Goal: Information Seeking & Learning: Learn about a topic

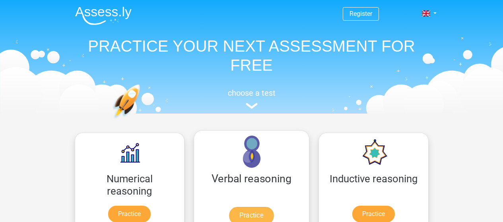
scroll to position [80, 0]
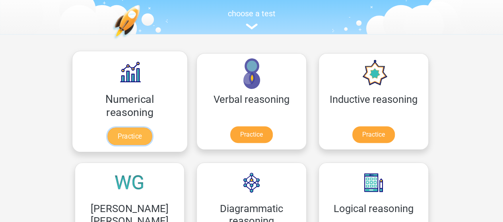
click at [118, 128] on link "Practice" at bounding box center [129, 137] width 45 height 18
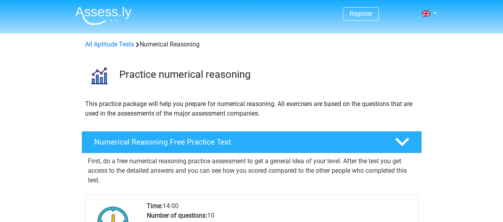
scroll to position [80, 0]
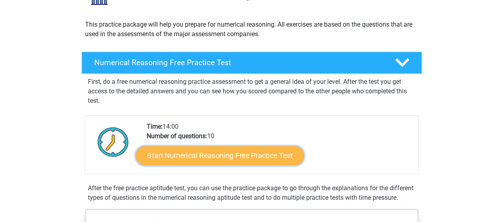
click at [204, 148] on link "Start Numerical Reasoning Free Practice Test" at bounding box center [220, 155] width 168 height 19
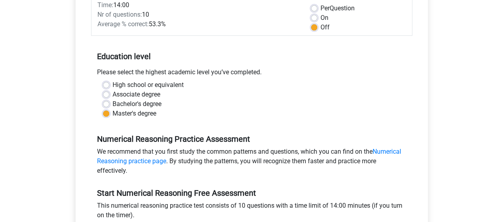
scroll to position [199, 0]
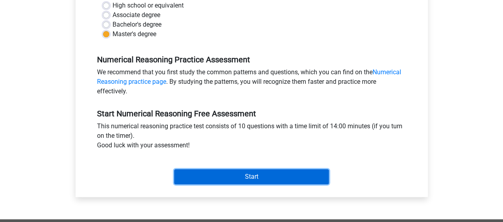
click at [212, 171] on input "Start" at bounding box center [251, 176] width 155 height 15
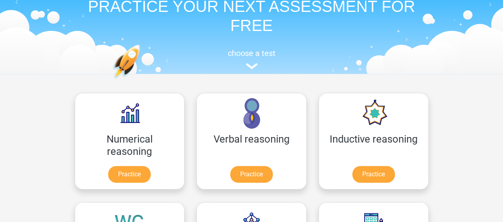
scroll to position [80, 0]
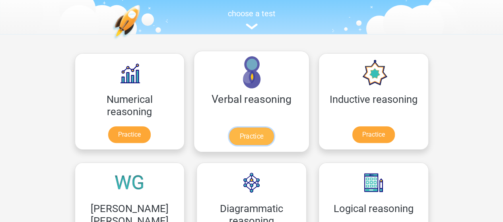
click at [229, 128] on link "Practice" at bounding box center [251, 137] width 45 height 18
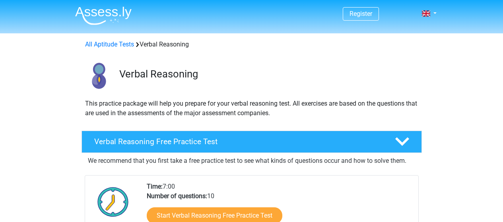
scroll to position [80, 0]
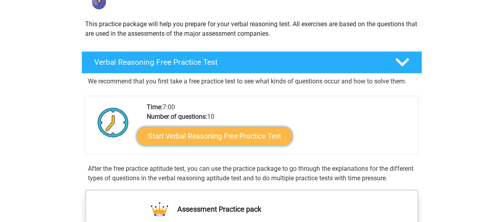
click at [226, 138] on link "Start Verbal Reasoning Free Practice Test" at bounding box center [214, 136] width 156 height 19
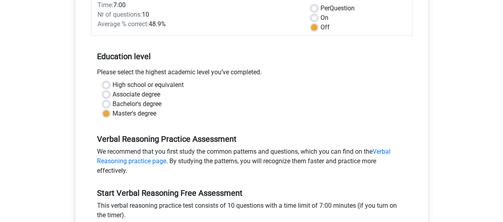
scroll to position [199, 0]
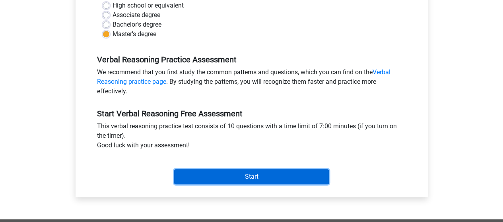
click at [256, 181] on input "Start" at bounding box center [251, 176] width 155 height 15
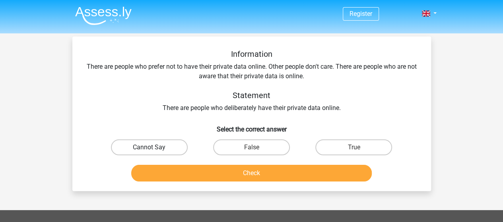
click at [133, 145] on label "Cannot Say" at bounding box center [149, 148] width 77 height 16
click at [149, 148] on input "Cannot Say" at bounding box center [151, 150] width 5 height 5
radio input "true"
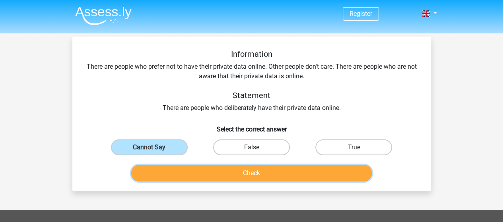
click at [218, 173] on button "Check" at bounding box center [251, 173] width 241 height 17
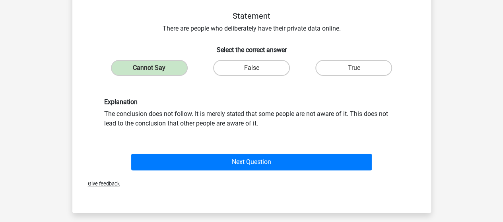
scroll to position [159, 0]
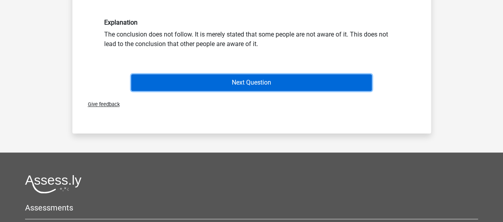
click at [211, 85] on button "Next Question" at bounding box center [251, 82] width 241 height 17
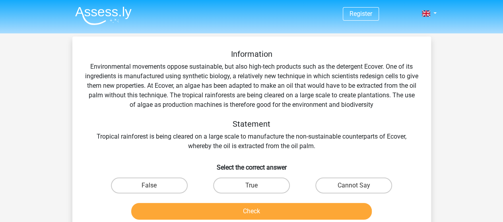
scroll to position [40, 0]
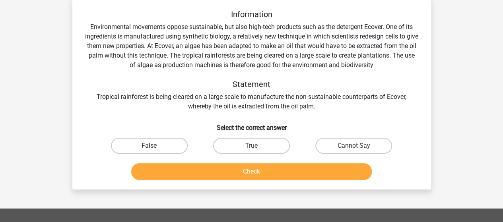
click at [132, 143] on label "False" at bounding box center [149, 146] width 77 height 16
click at [149, 146] on input "False" at bounding box center [151, 148] width 5 height 5
radio input "true"
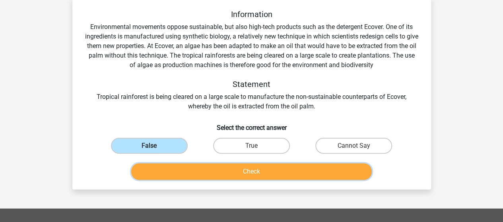
click at [230, 169] on button "Check" at bounding box center [251, 171] width 241 height 17
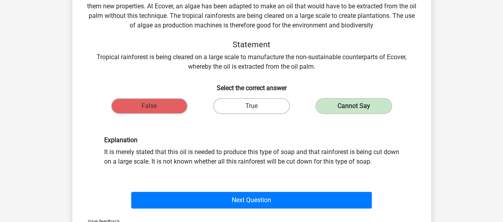
scroll to position [119, 0]
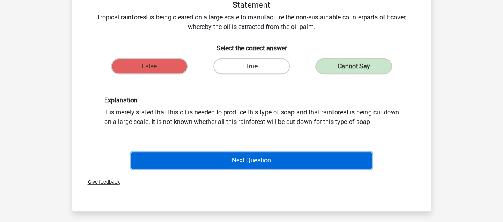
click at [244, 154] on button "Next Question" at bounding box center [251, 160] width 241 height 17
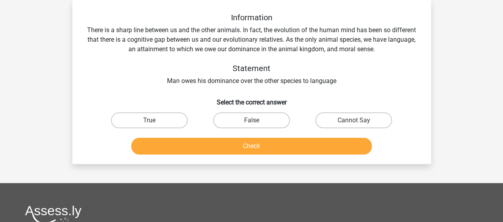
scroll to position [0, 0]
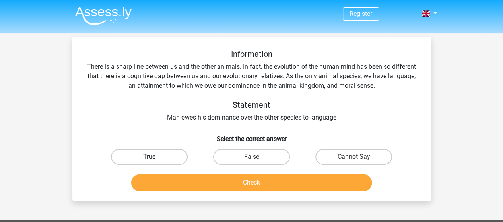
click at [159, 160] on label "True" at bounding box center [149, 157] width 77 height 16
click at [154, 160] on input "True" at bounding box center [151, 159] width 5 height 5
radio input "true"
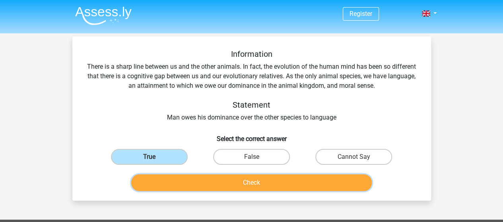
click at [205, 185] on button "Check" at bounding box center [251, 183] width 241 height 17
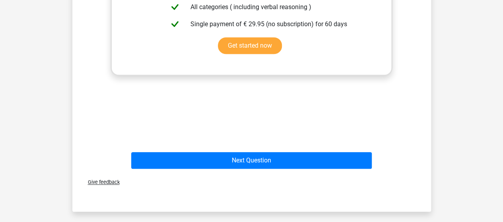
scroll to position [318, 0]
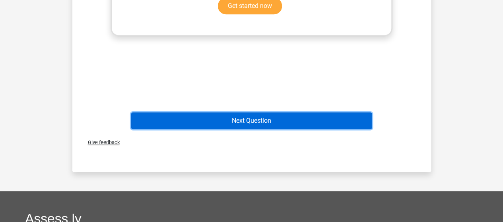
click at [239, 118] on button "Next Question" at bounding box center [251, 121] width 241 height 17
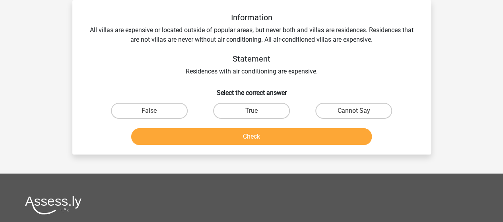
scroll to position [0, 0]
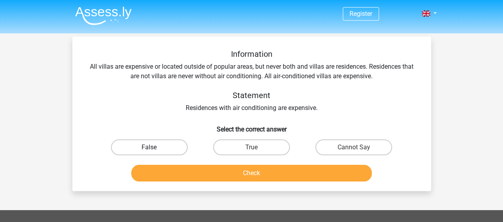
click at [146, 145] on label "False" at bounding box center [149, 148] width 77 height 16
click at [149, 148] on input "False" at bounding box center [151, 150] width 5 height 5
radio input "true"
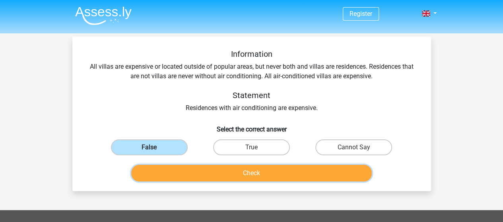
click at [208, 173] on button "Check" at bounding box center [251, 173] width 241 height 17
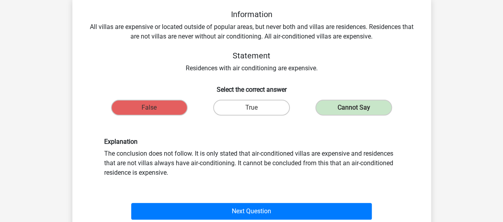
scroll to position [119, 0]
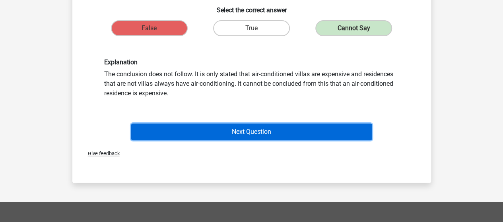
click at [243, 129] on button "Next Question" at bounding box center [251, 132] width 241 height 17
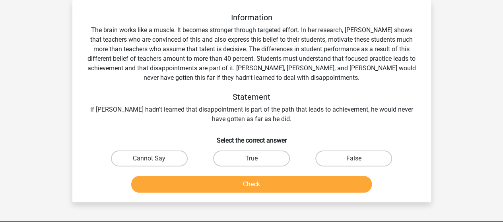
scroll to position [0, 0]
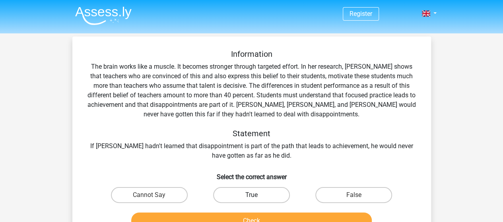
click at [252, 190] on label "True" at bounding box center [251, 195] width 77 height 16
click at [252, 195] on input "True" at bounding box center [253, 197] width 5 height 5
radio input "true"
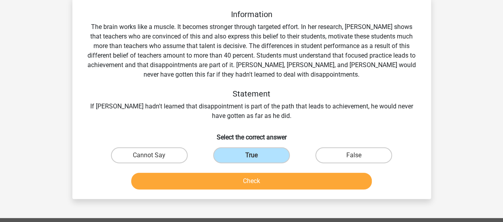
scroll to position [80, 0]
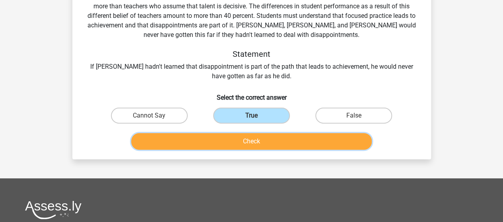
click at [216, 142] on button "Check" at bounding box center [251, 141] width 241 height 17
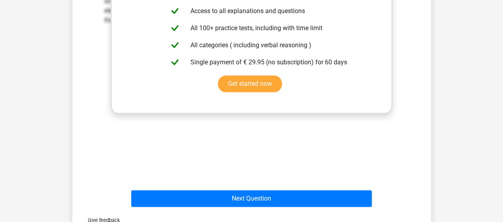
scroll to position [318, 0]
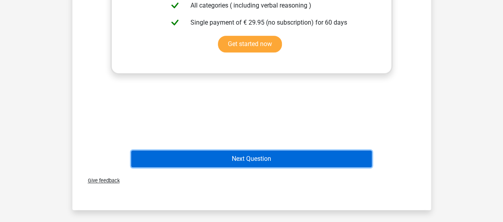
click at [241, 162] on button "Next Question" at bounding box center [251, 159] width 241 height 17
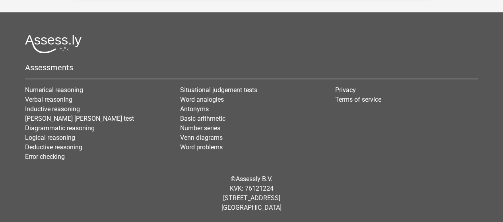
scroll to position [37, 0]
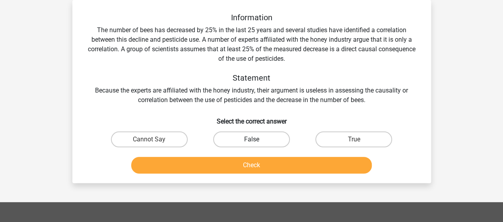
click at [243, 137] on label "False" at bounding box center [251, 140] width 77 height 16
click at [251, 140] on input "False" at bounding box center [253, 142] width 5 height 5
radio input "true"
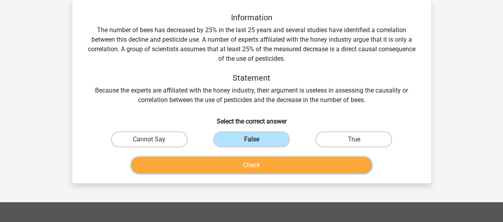
click at [235, 163] on button "Check" at bounding box center [251, 165] width 241 height 17
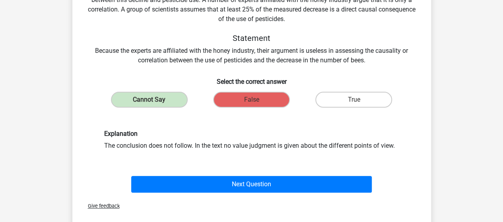
scroll to position [116, 0]
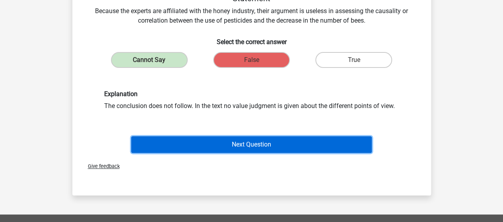
click at [224, 145] on button "Next Question" at bounding box center [251, 144] width 241 height 17
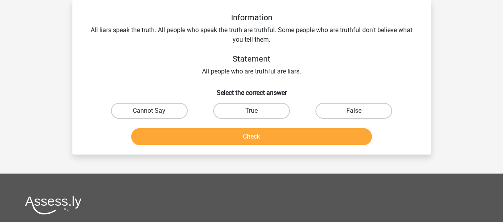
scroll to position [0, 0]
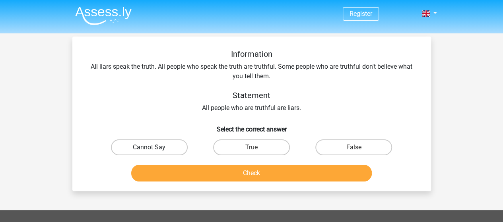
click at [132, 149] on label "Cannot Say" at bounding box center [149, 148] width 77 height 16
click at [149, 149] on input "Cannot Say" at bounding box center [151, 150] width 5 height 5
radio input "true"
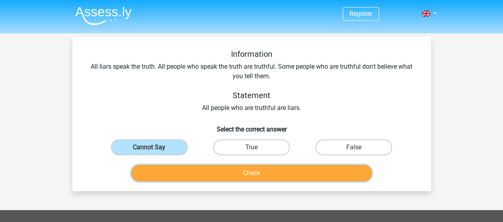
click at [203, 177] on button "Check" at bounding box center [251, 173] width 241 height 17
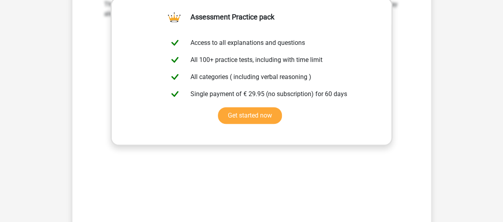
scroll to position [318, 0]
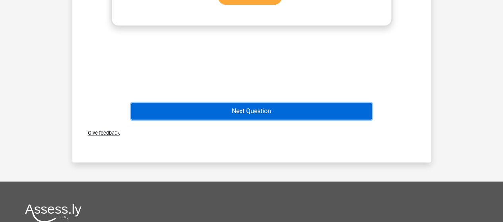
click at [194, 111] on button "Next Question" at bounding box center [251, 111] width 241 height 17
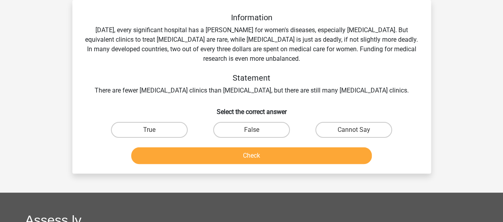
scroll to position [0, 0]
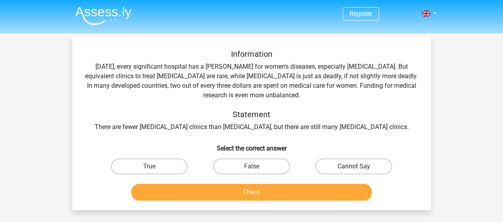
click at [351, 167] on label "Cannot Say" at bounding box center [353, 167] width 77 height 16
click at [354, 167] on input "Cannot Say" at bounding box center [356, 169] width 5 height 5
radio input "true"
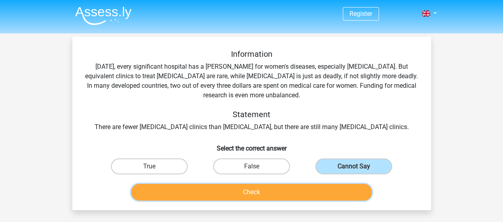
click at [279, 191] on button "Check" at bounding box center [251, 192] width 241 height 17
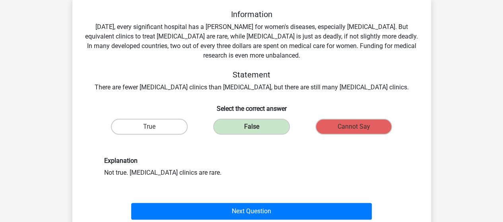
scroll to position [119, 0]
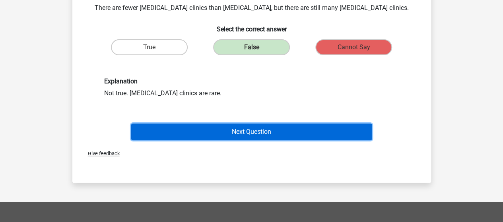
click at [174, 136] on button "Next Question" at bounding box center [251, 132] width 241 height 17
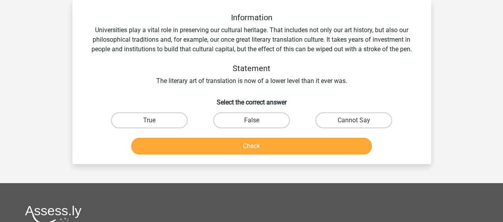
scroll to position [0, 0]
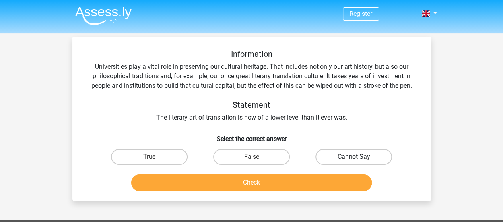
click at [351, 159] on label "Cannot Say" at bounding box center [353, 157] width 77 height 16
click at [354, 159] on input "Cannot Say" at bounding box center [356, 159] width 5 height 5
radio input "true"
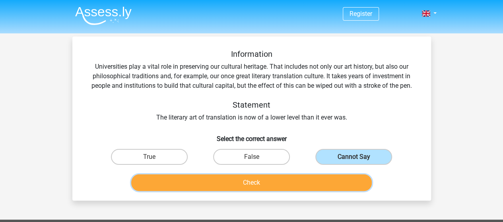
click at [301, 183] on button "Check" at bounding box center [251, 183] width 241 height 17
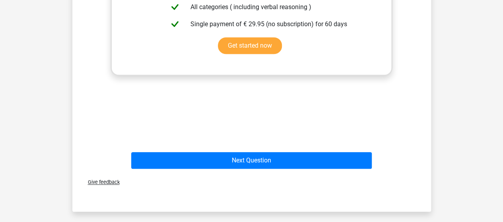
scroll to position [318, 0]
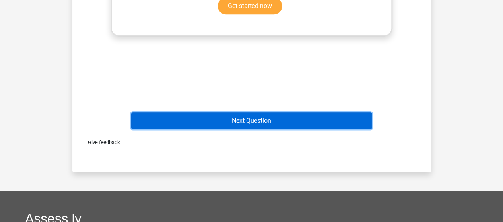
click at [216, 123] on button "Next Question" at bounding box center [251, 121] width 241 height 17
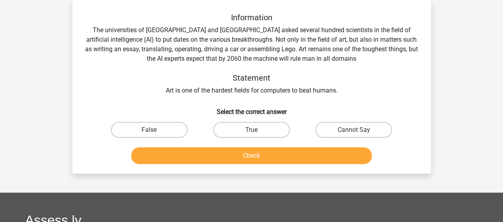
scroll to position [0, 0]
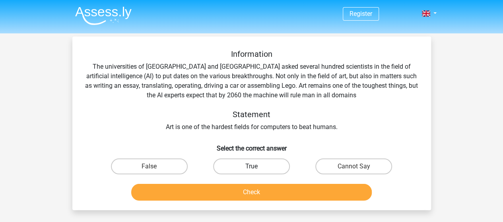
click at [243, 161] on label "True" at bounding box center [251, 167] width 77 height 16
click at [251, 167] on input "True" at bounding box center [253, 169] width 5 height 5
radio input "true"
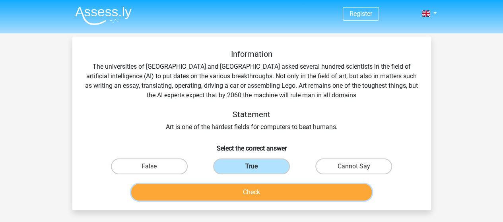
click at [242, 188] on button "Check" at bounding box center [251, 192] width 241 height 17
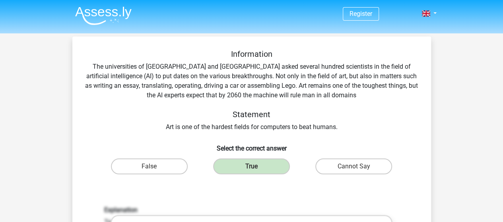
click at [104, 12] on img at bounding box center [103, 15] width 56 height 19
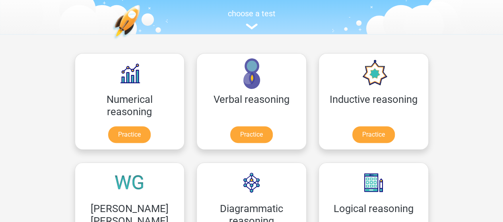
scroll to position [119, 0]
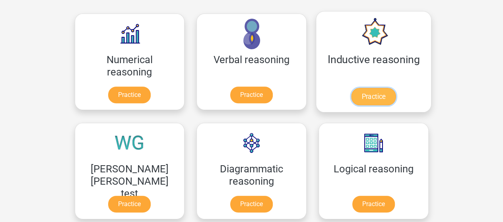
click at [351, 88] on link "Practice" at bounding box center [373, 97] width 45 height 18
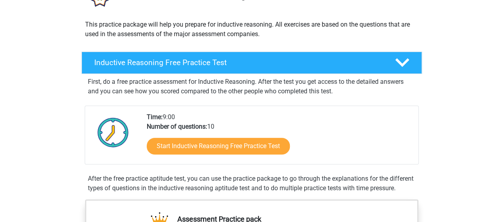
scroll to position [119, 0]
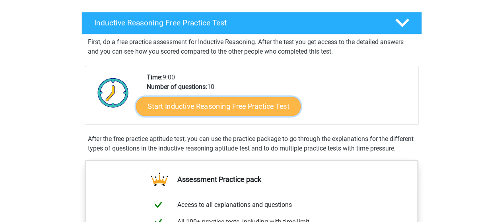
click at [240, 105] on link "Start Inductive Reasoning Free Practice Test" at bounding box center [218, 106] width 165 height 19
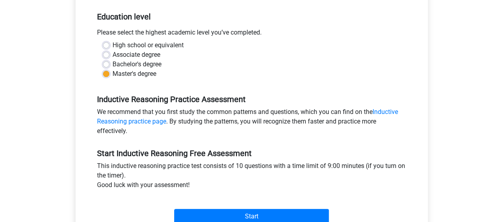
scroll to position [239, 0]
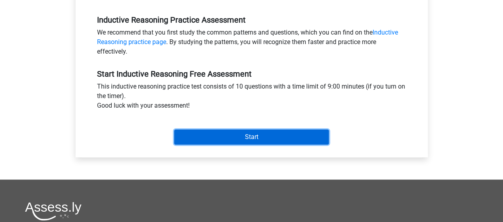
click at [242, 130] on input "Start" at bounding box center [251, 137] width 155 height 15
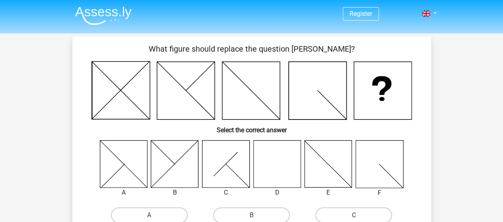
scroll to position [40, 0]
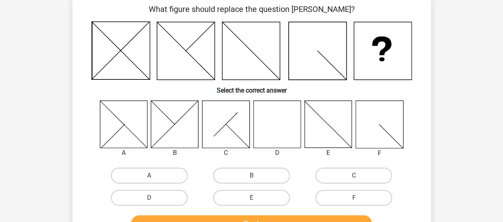
click at [271, 114] on icon at bounding box center [276, 124] width 47 height 47
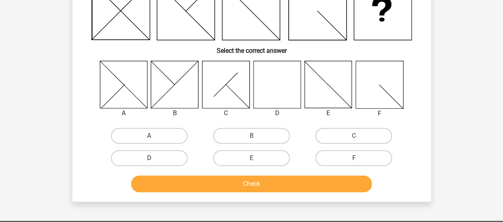
click at [173, 158] on label "D" at bounding box center [149, 158] width 77 height 16
click at [154, 158] on input "D" at bounding box center [151, 160] width 5 height 5
radio input "true"
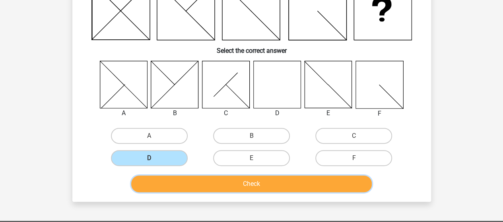
click at [234, 183] on button "Check" at bounding box center [251, 184] width 241 height 17
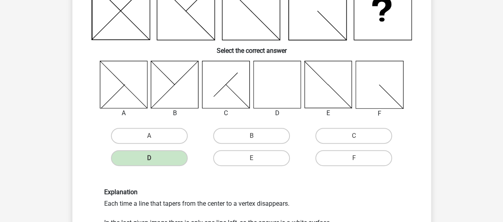
scroll to position [239, 0]
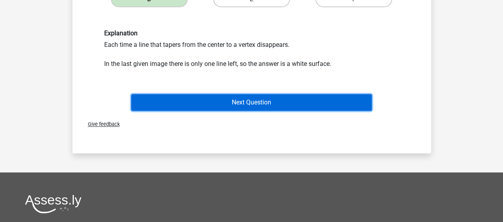
click at [216, 102] on button "Next Question" at bounding box center [251, 102] width 241 height 17
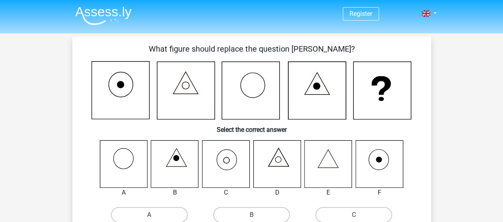
scroll to position [40, 0]
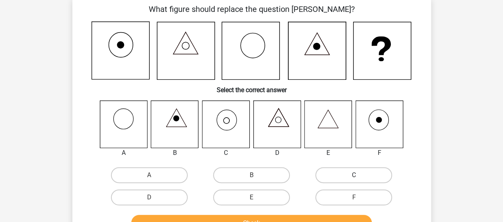
click at [351, 175] on label "C" at bounding box center [353, 175] width 77 height 16
click at [354, 175] on input "C" at bounding box center [356, 177] width 5 height 5
radio input "true"
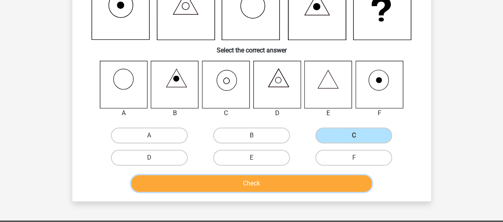
click at [224, 181] on button "Check" at bounding box center [251, 183] width 241 height 17
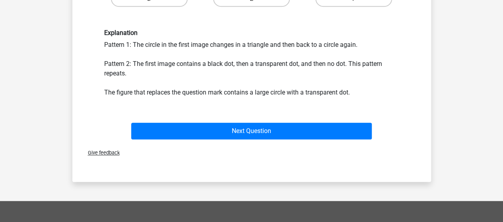
scroll to position [278, 0]
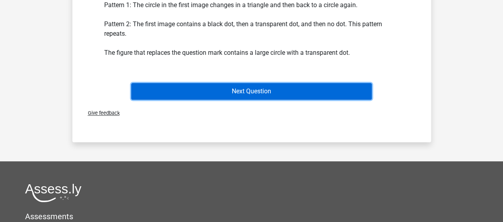
click at [218, 85] on button "Next Question" at bounding box center [251, 91] width 241 height 17
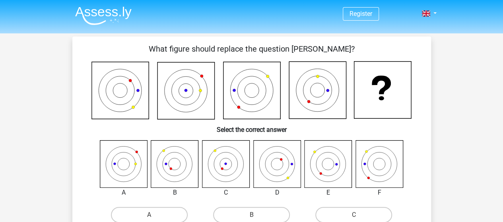
scroll to position [40, 0]
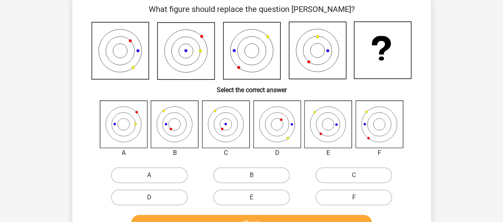
click at [374, 197] on label "F" at bounding box center [353, 198] width 77 height 16
click at [359, 198] on input "F" at bounding box center [356, 200] width 5 height 5
radio input "true"
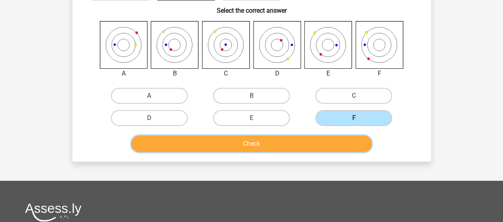
click at [300, 146] on button "Check" at bounding box center [251, 144] width 241 height 17
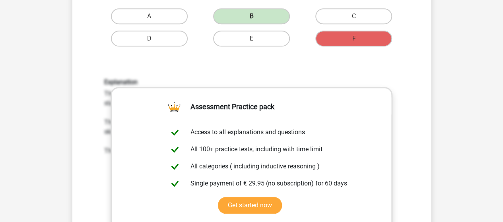
scroll to position [318, 0]
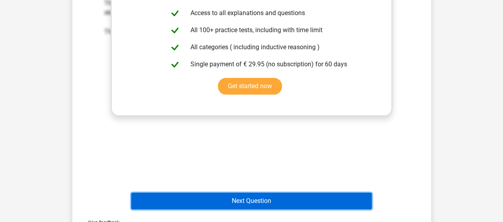
click at [270, 197] on button "Next Question" at bounding box center [251, 201] width 241 height 17
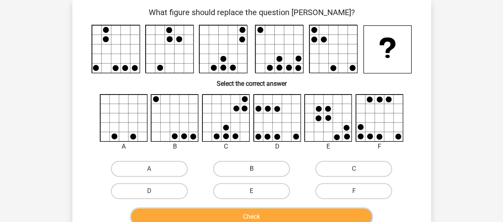
scroll to position [76, 0]
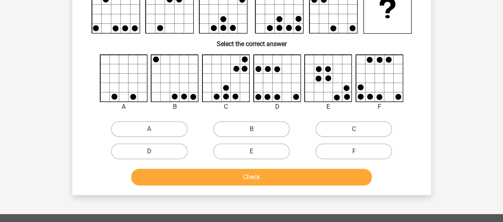
click at [161, 152] on label "D" at bounding box center [149, 152] width 77 height 16
click at [154, 152] on input "D" at bounding box center [151, 154] width 5 height 5
radio input "true"
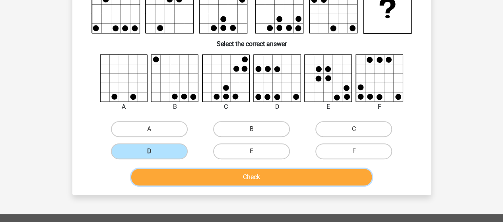
click at [220, 171] on button "Check" at bounding box center [251, 177] width 241 height 17
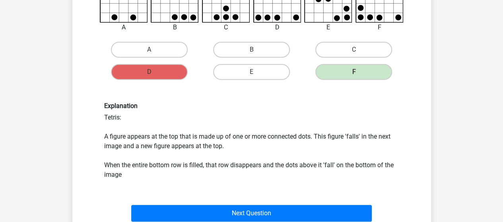
scroll to position [196, 0]
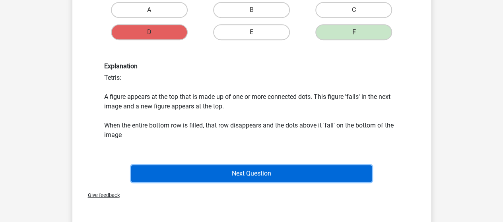
click at [285, 172] on button "Next Question" at bounding box center [251, 173] width 241 height 17
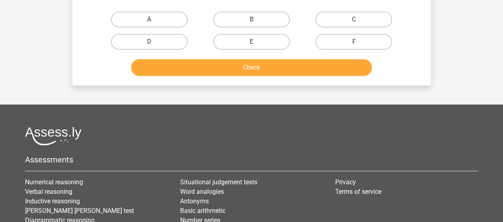
scroll to position [37, 0]
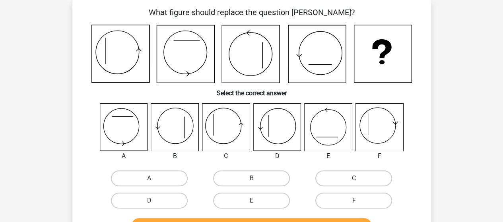
click at [150, 175] on label "A" at bounding box center [149, 179] width 77 height 16
click at [150, 179] on input "A" at bounding box center [151, 181] width 5 height 5
radio input "true"
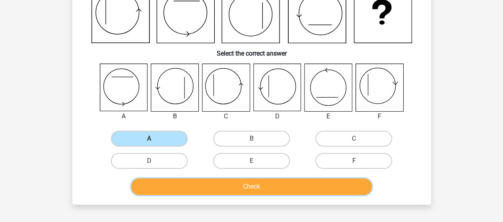
click at [229, 187] on button "Check" at bounding box center [251, 187] width 241 height 17
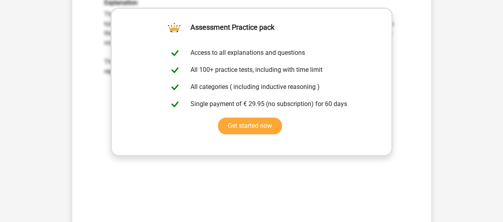
scroll to position [358, 0]
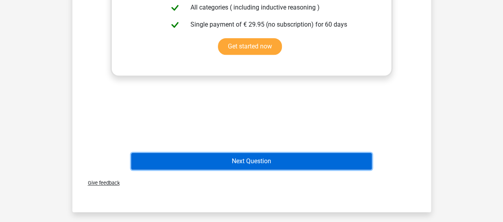
click at [268, 159] on button "Next Question" at bounding box center [251, 161] width 241 height 17
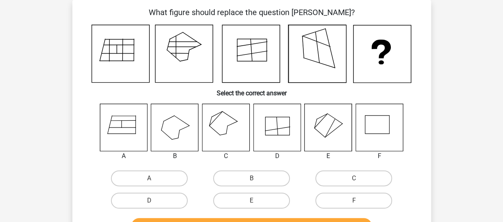
scroll to position [76, 0]
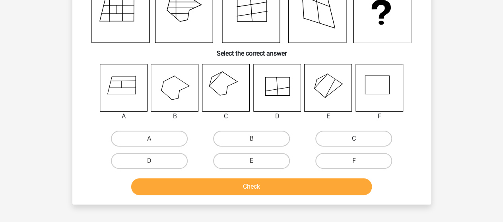
click at [347, 142] on label "C" at bounding box center [353, 139] width 77 height 16
click at [354, 142] on input "C" at bounding box center [356, 141] width 5 height 5
radio input "true"
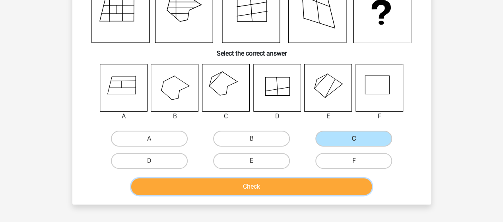
click at [239, 186] on button "Check" at bounding box center [251, 187] width 241 height 17
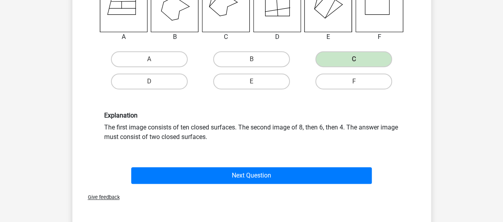
scroll to position [196, 0]
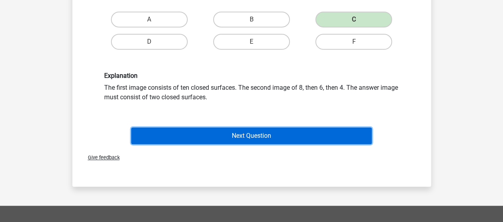
click at [251, 139] on button "Next Question" at bounding box center [251, 136] width 241 height 17
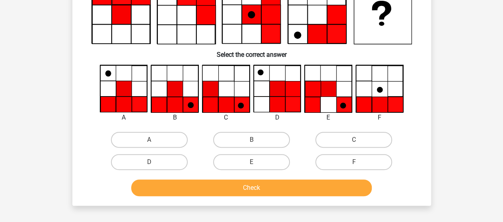
scroll to position [37, 0]
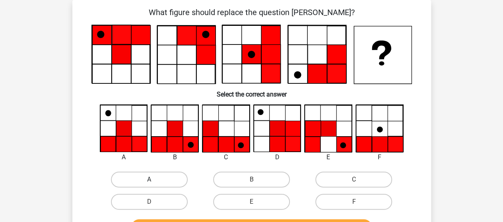
click at [139, 187] on label "A" at bounding box center [149, 180] width 77 height 16
click at [149, 185] on input "A" at bounding box center [151, 182] width 5 height 5
radio input "true"
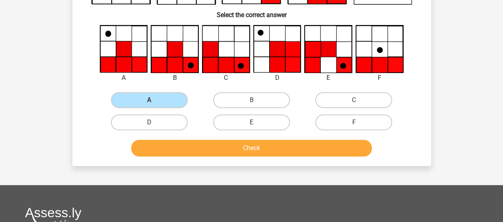
scroll to position [156, 0]
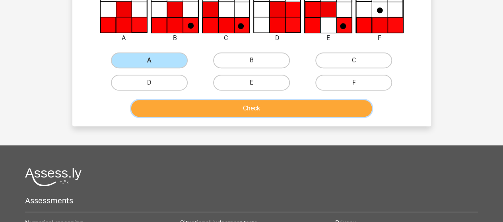
click at [175, 109] on button "Check" at bounding box center [251, 108] width 241 height 17
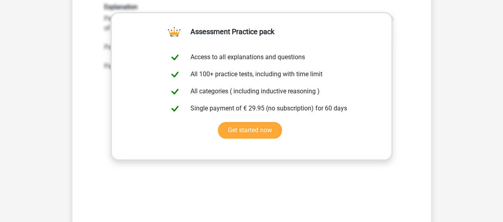
scroll to position [355, 0]
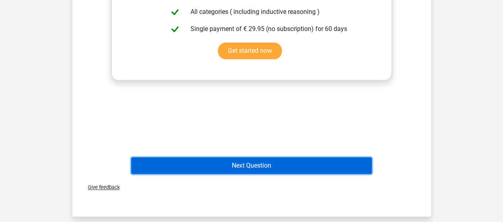
click at [226, 164] on button "Next Question" at bounding box center [251, 166] width 241 height 17
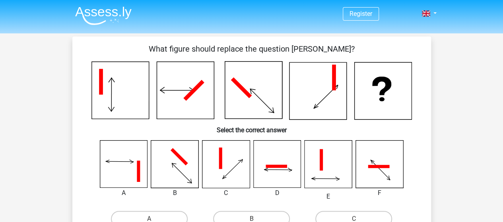
scroll to position [40, 0]
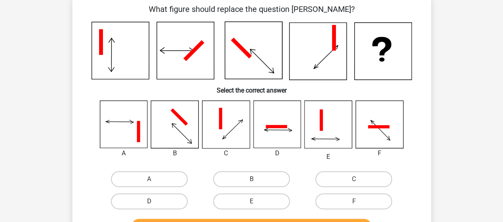
click at [153, 200] on label "D" at bounding box center [149, 202] width 77 height 16
click at [153, 202] on input "D" at bounding box center [151, 204] width 5 height 5
radio input "true"
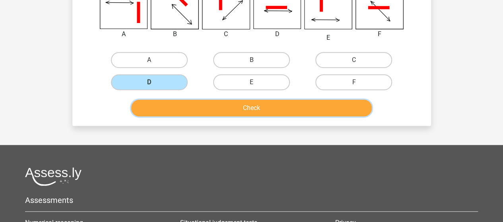
click at [214, 111] on button "Check" at bounding box center [251, 108] width 241 height 17
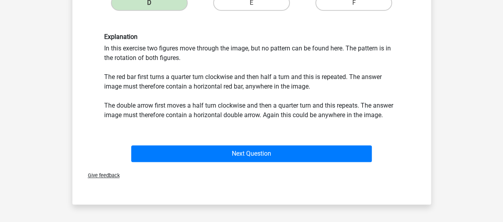
scroll to position [278, 0]
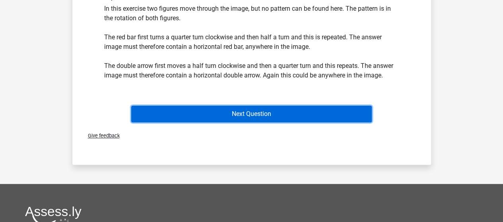
click at [174, 113] on button "Next Question" at bounding box center [251, 114] width 241 height 17
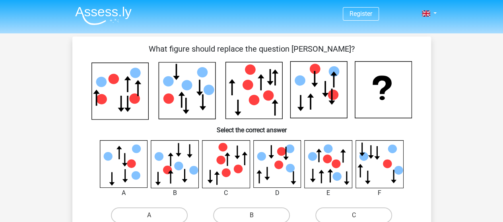
scroll to position [40, 0]
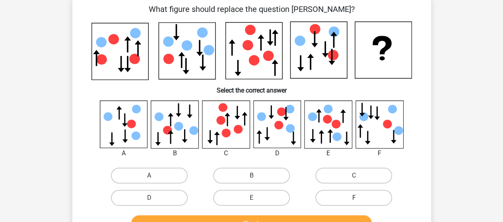
click at [365, 193] on label "F" at bounding box center [353, 198] width 77 height 16
click at [359, 198] on input "F" at bounding box center [356, 200] width 5 height 5
radio input "true"
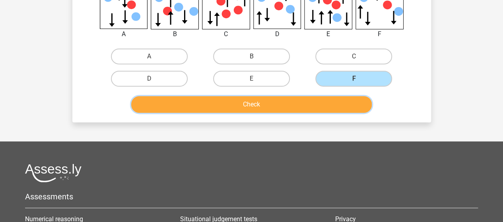
click at [244, 104] on button "Check" at bounding box center [251, 104] width 241 height 17
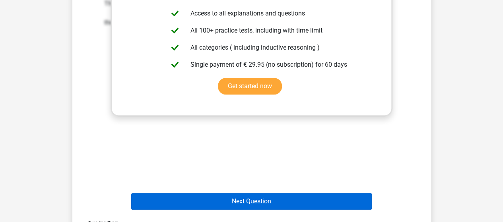
scroll to position [358, 0]
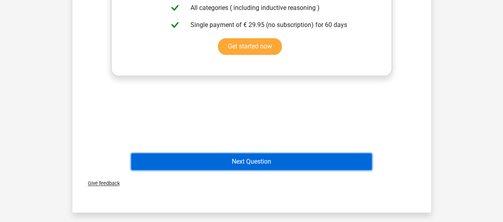
click at [252, 158] on button "Next Question" at bounding box center [251, 162] width 241 height 17
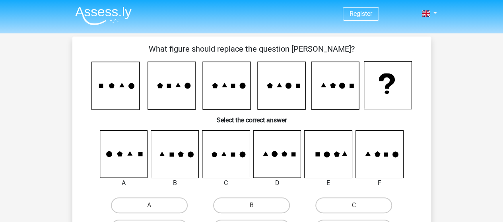
scroll to position [40, 0]
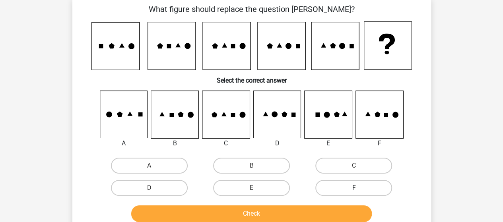
click at [368, 188] on label "F" at bounding box center [353, 188] width 77 height 16
click at [359, 188] on input "F" at bounding box center [356, 190] width 5 height 5
radio input "true"
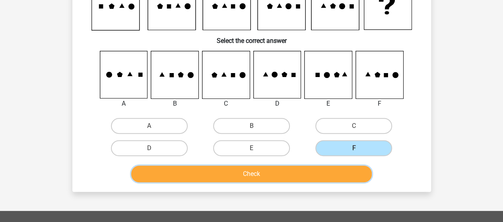
click at [311, 178] on button "Check" at bounding box center [251, 174] width 241 height 17
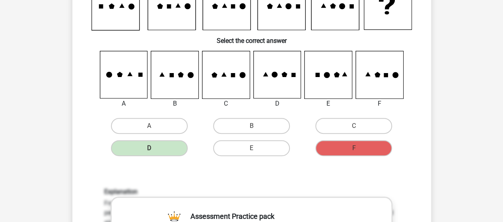
scroll to position [0, 0]
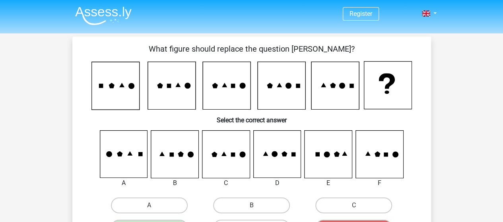
click at [114, 12] on img at bounding box center [103, 15] width 56 height 19
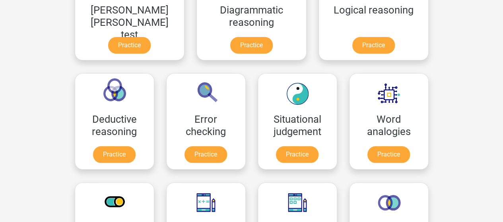
scroll to position [318, 0]
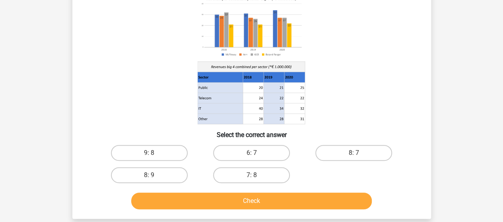
scroll to position [40, 0]
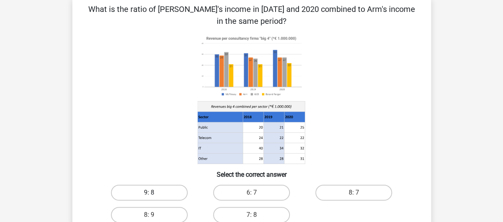
click at [169, 191] on label "9: 8" at bounding box center [149, 193] width 77 height 16
click at [154, 193] on input "9: 8" at bounding box center [151, 195] width 5 height 5
radio input "true"
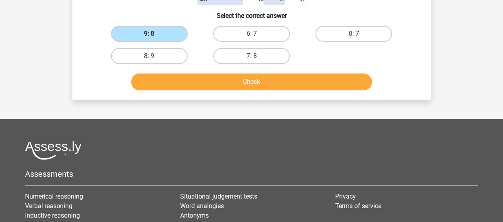
scroll to position [159, 0]
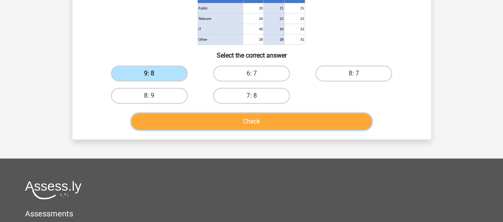
click at [221, 124] on button "Check" at bounding box center [251, 121] width 241 height 17
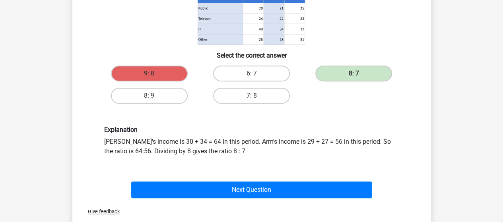
scroll to position [199, 0]
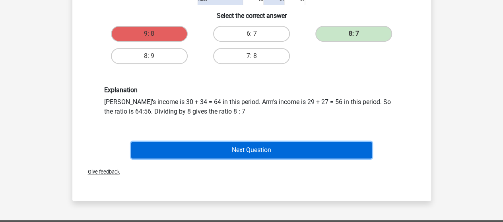
click at [258, 154] on button "Next Question" at bounding box center [251, 150] width 241 height 17
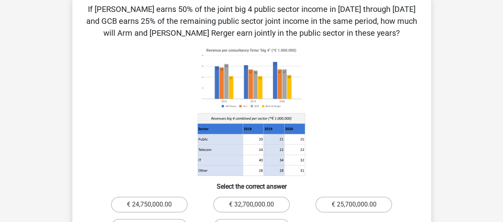
scroll to position [80, 0]
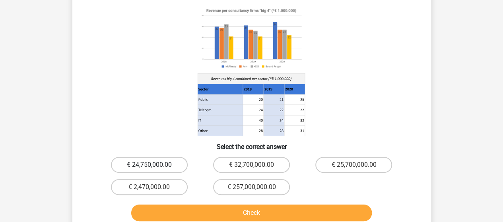
click at [137, 162] on label "€ 24,750,000.00" at bounding box center [149, 165] width 77 height 16
click at [149, 165] on input "€ 24,750,000.00" at bounding box center [151, 167] width 5 height 5
radio input "true"
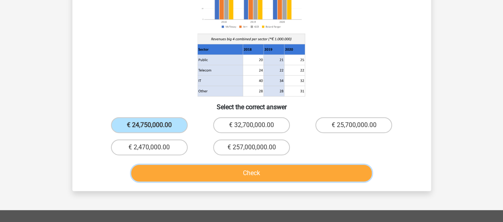
click at [204, 174] on button "Check" at bounding box center [251, 173] width 241 height 17
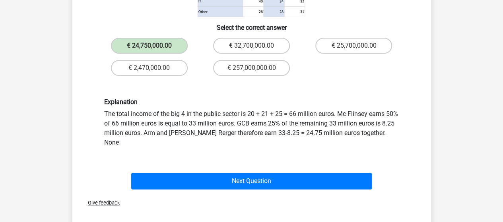
scroll to position [239, 0]
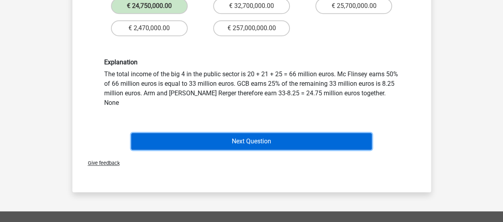
click at [178, 138] on button "Next Question" at bounding box center [251, 141] width 241 height 17
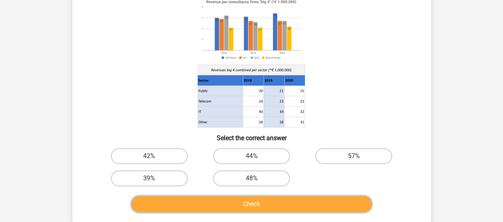
scroll to position [116, 0]
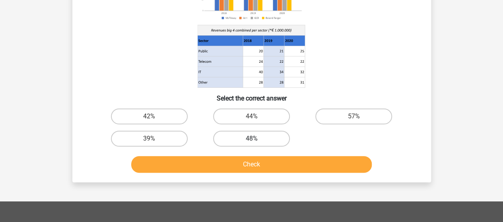
click at [266, 140] on label "48%" at bounding box center [251, 139] width 77 height 16
click at [257, 140] on input "48%" at bounding box center [253, 141] width 5 height 5
radio input "true"
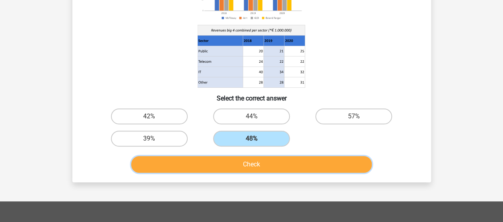
click at [228, 161] on button "Check" at bounding box center [251, 164] width 241 height 17
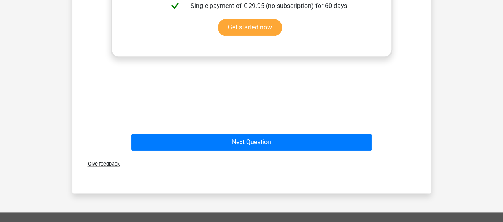
scroll to position [434, 0]
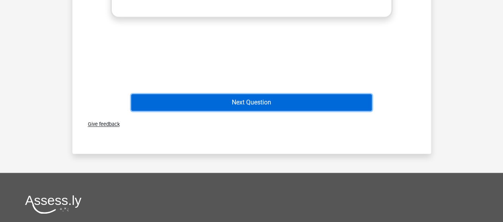
click at [255, 100] on button "Next Question" at bounding box center [251, 102] width 241 height 17
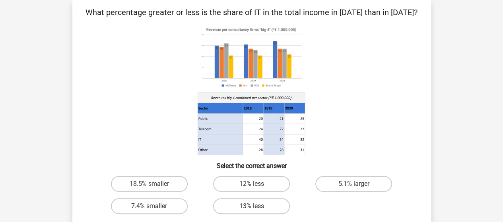
scroll to position [76, 0]
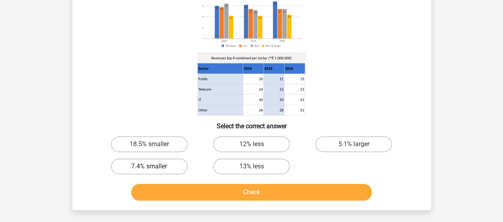
click at [164, 165] on label "7.4% smaller" at bounding box center [149, 167] width 77 height 16
click at [154, 167] on input "7.4% smaller" at bounding box center [151, 169] width 5 height 5
radio input "true"
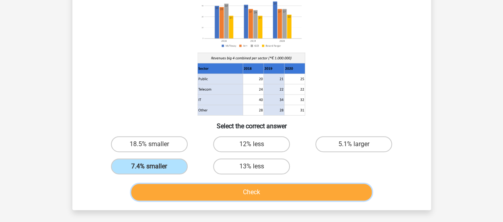
click at [245, 191] on button "Check" at bounding box center [251, 192] width 241 height 17
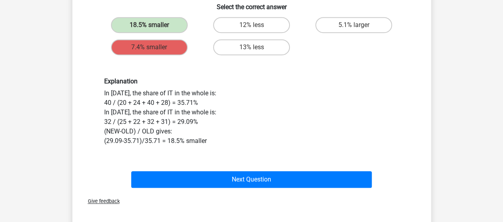
scroll to position [275, 0]
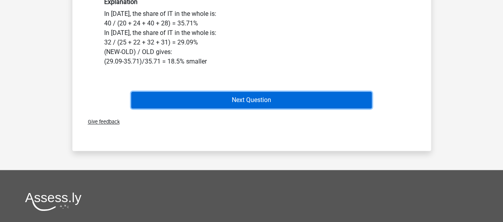
click at [284, 99] on button "Next Question" at bounding box center [251, 100] width 241 height 17
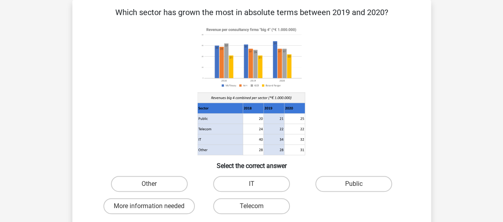
scroll to position [76, 0]
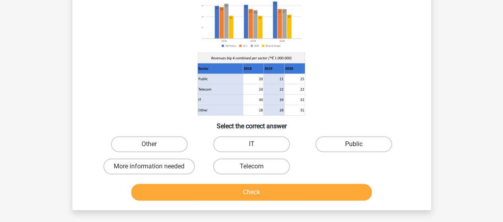
click at [365, 142] on label "Public" at bounding box center [353, 144] width 77 height 16
click at [359, 144] on input "Public" at bounding box center [356, 146] width 5 height 5
radio input "true"
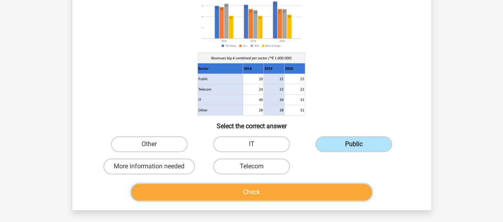
click at [282, 191] on button "Check" at bounding box center [251, 192] width 241 height 17
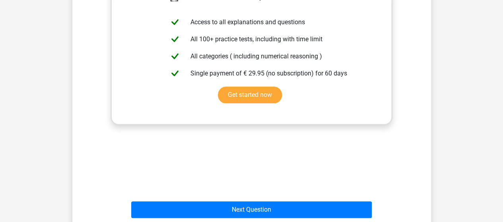
scroll to position [355, 0]
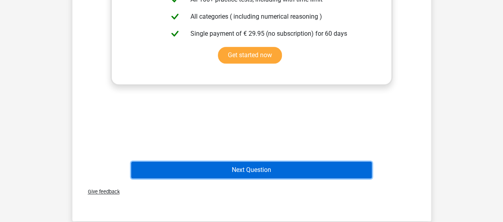
click at [295, 168] on button "Next Question" at bounding box center [251, 170] width 241 height 17
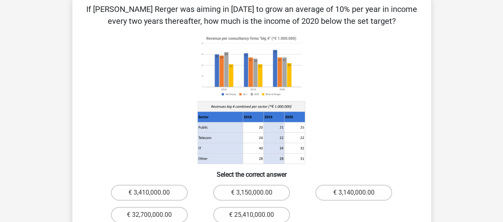
scroll to position [0, 0]
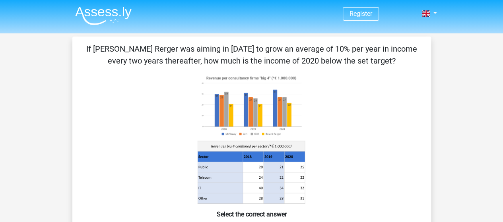
drag, startPoint x: 418, startPoint y: 154, endPoint x: 405, endPoint y: 181, distance: 30.6
drag, startPoint x: 405, startPoint y: 181, endPoint x: 492, endPoint y: 128, distance: 102.1
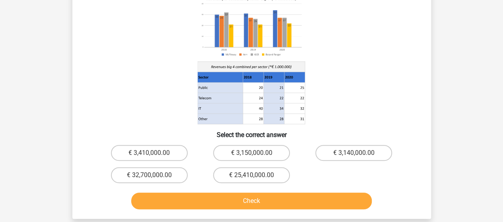
scroll to position [119, 0]
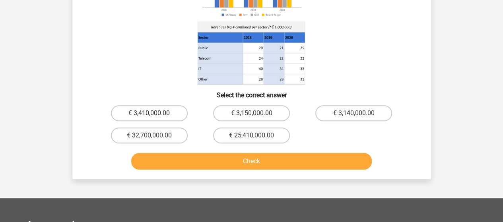
click at [135, 111] on label "€ 3,410,000.00" at bounding box center [149, 113] width 77 height 16
click at [149, 113] on input "€ 3,410,000.00" at bounding box center [151, 115] width 5 height 5
radio input "true"
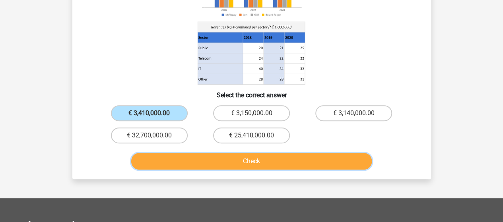
click at [210, 167] on button "Check" at bounding box center [251, 161] width 241 height 17
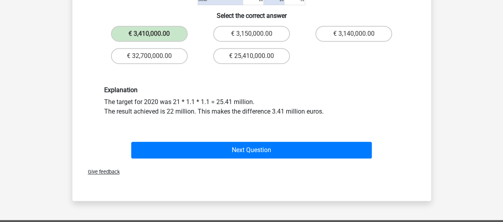
scroll to position [239, 0]
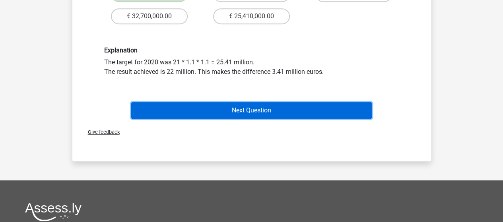
click at [195, 113] on button "Next Question" at bounding box center [251, 110] width 241 height 17
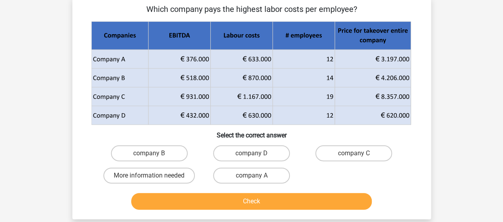
scroll to position [0, 0]
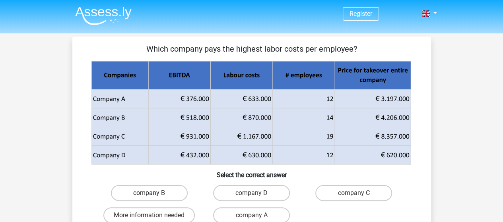
click at [134, 189] on label "company B" at bounding box center [149, 193] width 77 height 16
click at [149, 193] on input "company B" at bounding box center [151, 195] width 5 height 5
radio input "true"
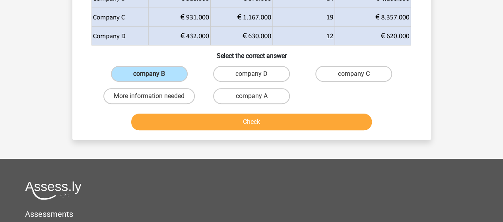
scroll to position [159, 0]
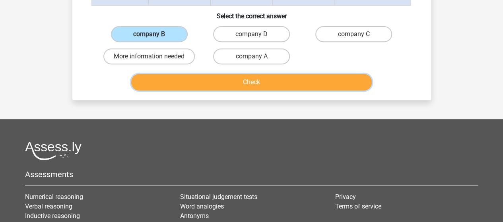
click at [234, 83] on button "Check" at bounding box center [251, 82] width 241 height 17
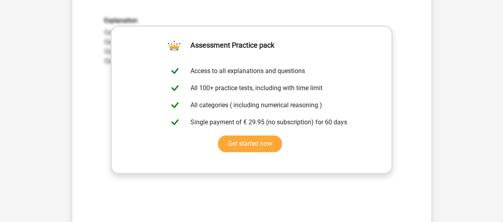
scroll to position [358, 0]
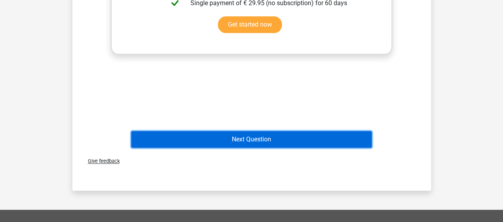
click at [218, 132] on button "Next Question" at bounding box center [251, 139] width 241 height 17
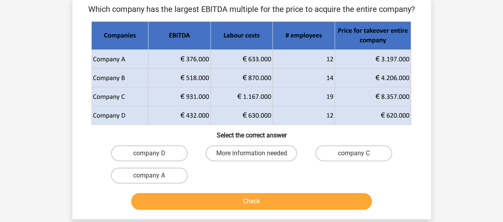
scroll to position [0, 0]
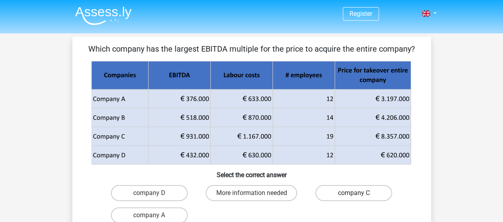
click at [353, 198] on label "company C" at bounding box center [353, 193] width 77 height 16
click at [354, 198] on input "company C" at bounding box center [356, 195] width 5 height 5
radio input "true"
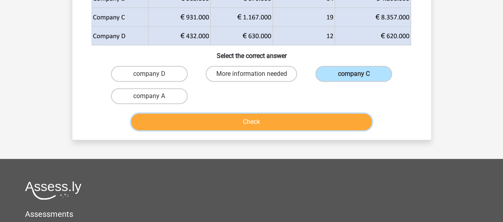
click at [269, 121] on button "Check" at bounding box center [251, 122] width 241 height 17
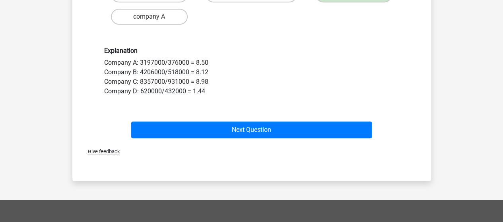
scroll to position [239, 0]
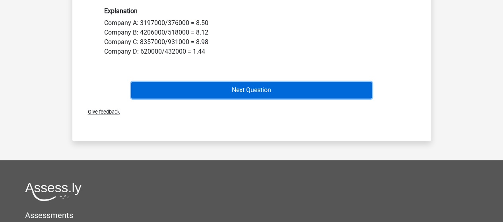
click at [200, 91] on button "Next Question" at bounding box center [251, 90] width 241 height 17
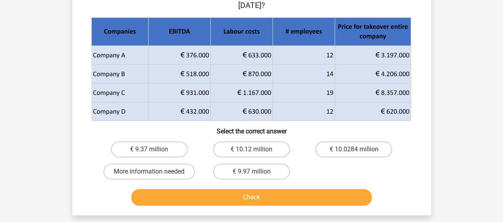
scroll to position [119, 0]
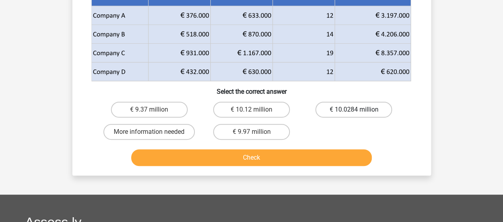
click at [347, 110] on label "€ 10.0284 million" at bounding box center [353, 110] width 77 height 16
click at [354, 110] on input "€ 10.0284 million" at bounding box center [356, 112] width 5 height 5
radio input "true"
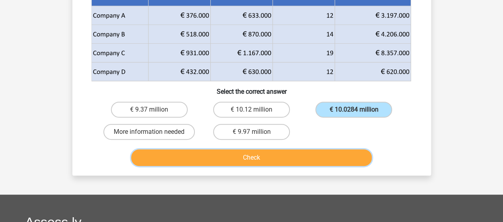
click at [266, 161] on button "Check" at bounding box center [251, 158] width 241 height 17
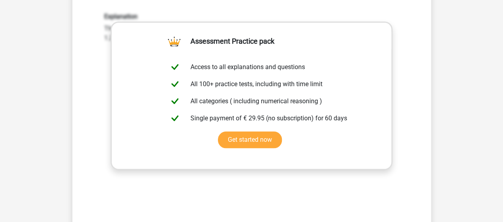
scroll to position [398, 0]
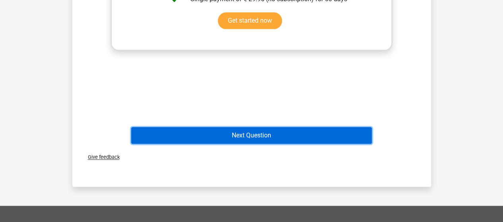
click at [213, 132] on button "Next Question" at bounding box center [251, 135] width 241 height 17
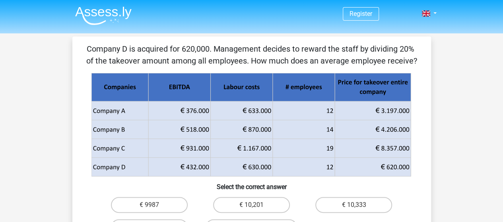
scroll to position [80, 0]
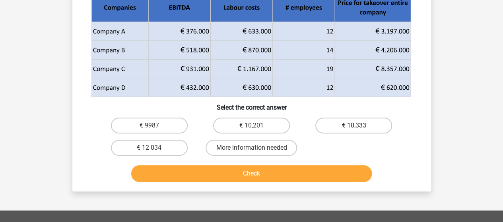
click at [376, 121] on label "€ 10,333" at bounding box center [353, 126] width 77 height 16
click at [359, 126] on input "€ 10,333" at bounding box center [356, 128] width 5 height 5
radio input "true"
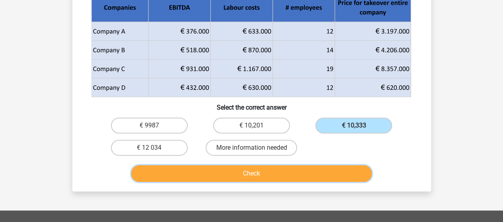
click at [336, 173] on button "Check" at bounding box center [251, 173] width 241 height 17
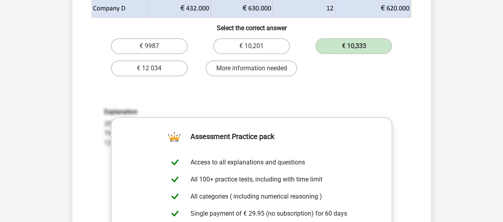
scroll to position [119, 0]
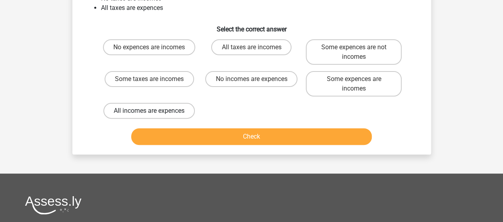
scroll to position [40, 0]
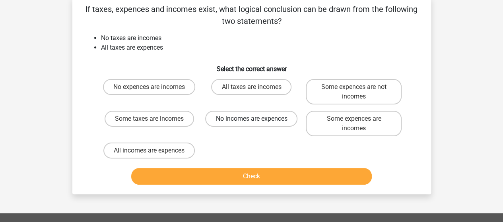
click at [251, 121] on label "No incomes are expences" at bounding box center [251, 119] width 92 height 16
click at [251, 121] on input "No incomes are expences" at bounding box center [253, 121] width 5 height 5
radio input "true"
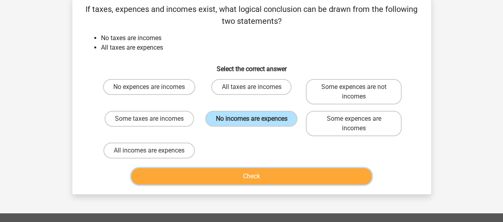
click at [264, 178] on button "Check" at bounding box center [251, 176] width 241 height 17
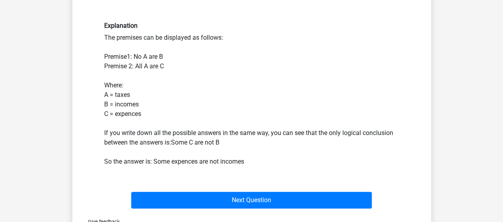
scroll to position [278, 0]
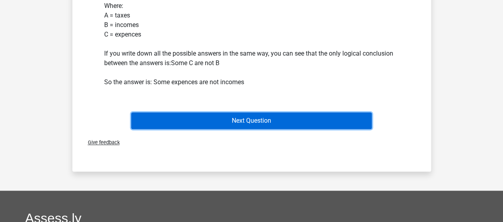
click at [268, 119] on button "Next Question" at bounding box center [251, 121] width 241 height 17
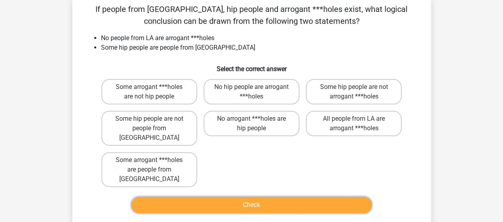
scroll to position [0, 0]
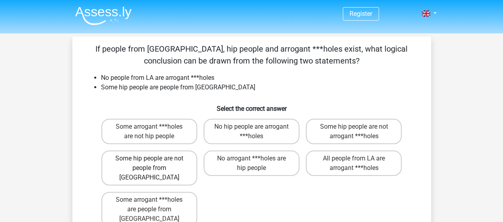
click at [167, 165] on label "Some hip people are not people from [GEOGRAPHIC_DATA]" at bounding box center [149, 168] width 96 height 35
click at [154, 164] on input "Some hip people are not people from [GEOGRAPHIC_DATA]" at bounding box center [151, 161] width 5 height 5
radio input "true"
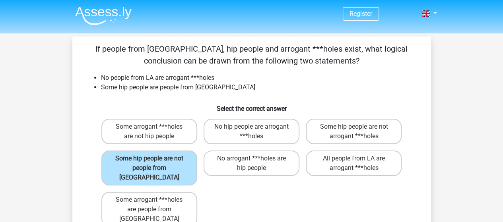
scroll to position [40, 0]
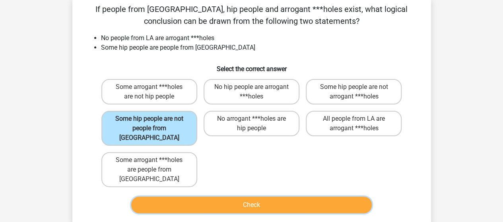
click at [196, 197] on button "Check" at bounding box center [251, 205] width 241 height 17
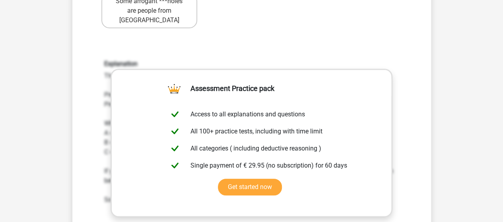
scroll to position [318, 0]
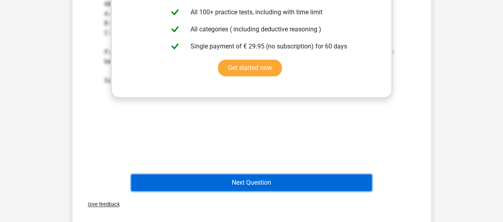
click at [219, 175] on button "Next Question" at bounding box center [251, 183] width 241 height 17
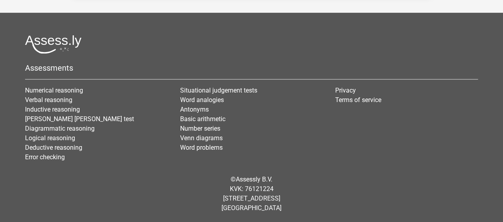
scroll to position [0, 0]
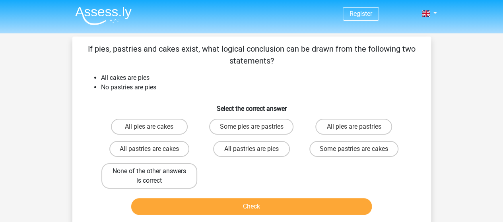
click at [127, 171] on label "None of the other answers is correct" at bounding box center [149, 175] width 96 height 25
click at [149, 171] on input "None of the other answers is correct" at bounding box center [151, 173] width 5 height 5
radio input "true"
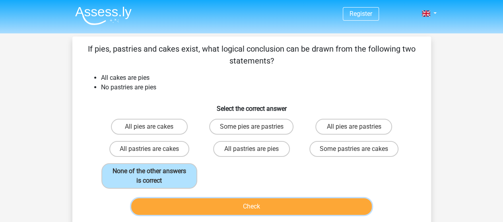
click at [228, 214] on button "Check" at bounding box center [251, 206] width 241 height 17
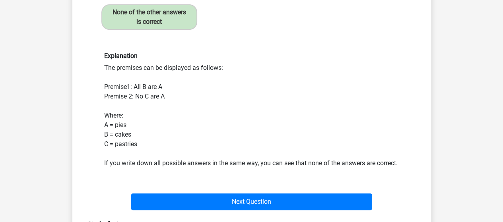
scroll to position [199, 0]
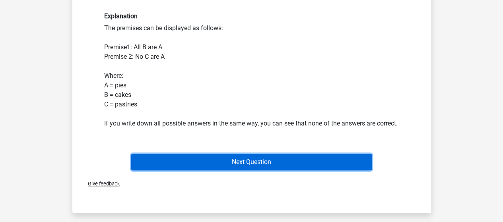
click at [233, 171] on button "Next Question" at bounding box center [251, 162] width 241 height 17
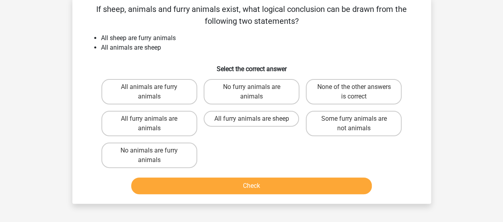
scroll to position [0, 0]
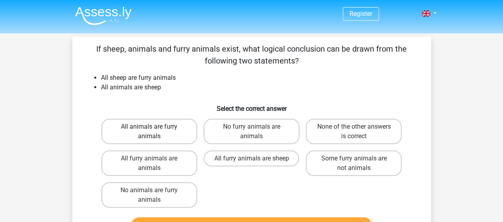
click at [186, 138] on label "All animals are furry animals" at bounding box center [149, 131] width 96 height 25
click at [154, 132] on input "All animals are furry animals" at bounding box center [151, 129] width 5 height 5
radio input "true"
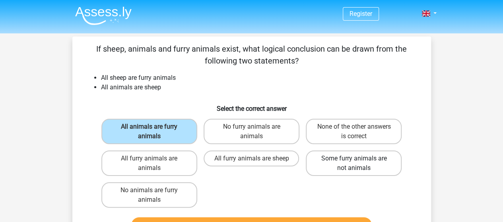
scroll to position [40, 0]
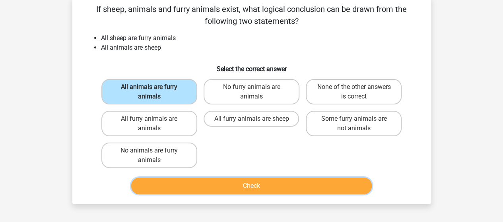
click at [283, 186] on button "Check" at bounding box center [251, 186] width 241 height 17
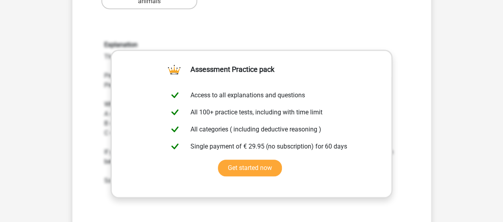
scroll to position [318, 0]
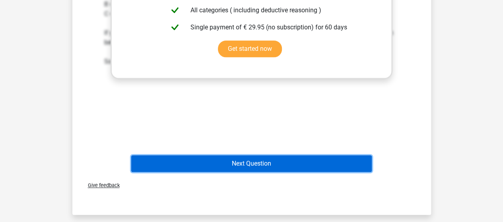
click at [204, 164] on button "Next Question" at bounding box center [251, 164] width 241 height 17
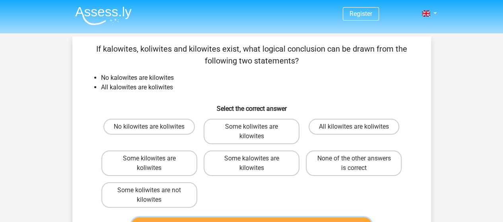
scroll to position [40, 0]
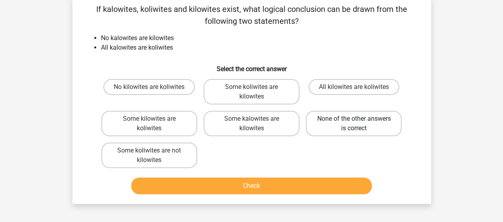
click at [323, 114] on label "None of the other answers is correct" at bounding box center [354, 123] width 96 height 25
click at [354, 119] on input "None of the other answers is correct" at bounding box center [356, 121] width 5 height 5
radio input "true"
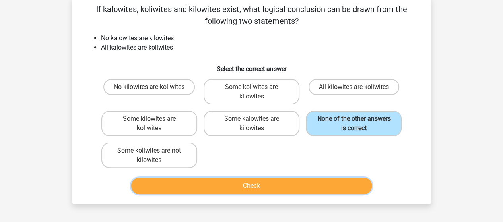
click at [299, 186] on button "Check" at bounding box center [251, 186] width 241 height 17
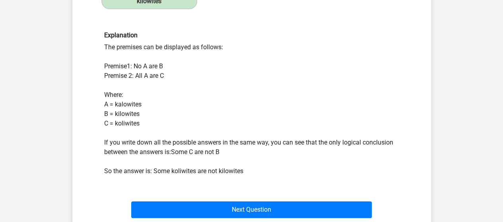
scroll to position [239, 0]
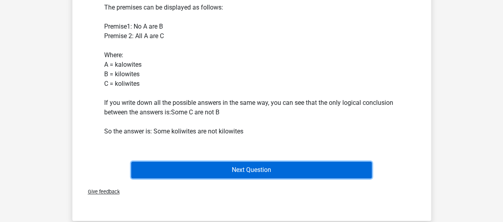
click at [267, 169] on button "Next Question" at bounding box center [251, 170] width 241 height 17
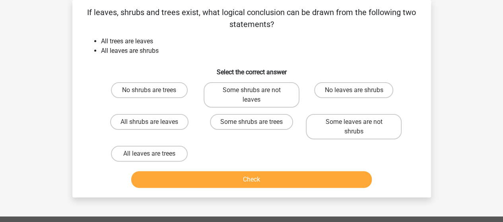
scroll to position [0, 0]
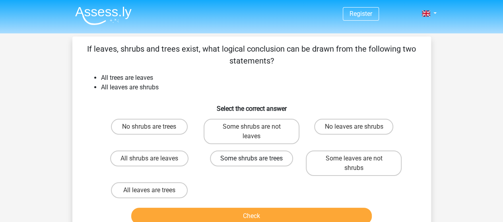
click at [270, 161] on label "Some shrubs are trees" at bounding box center [251, 159] width 83 height 16
click at [257, 161] on input "Some shrubs are trees" at bounding box center [253, 161] width 5 height 5
radio input "true"
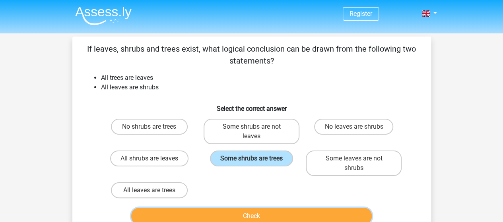
click at [235, 214] on button "Check" at bounding box center [251, 216] width 241 height 17
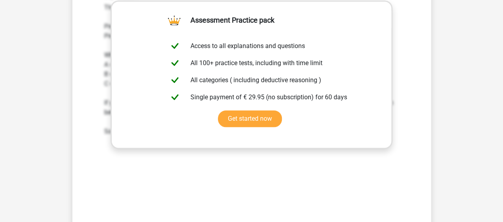
scroll to position [318, 0]
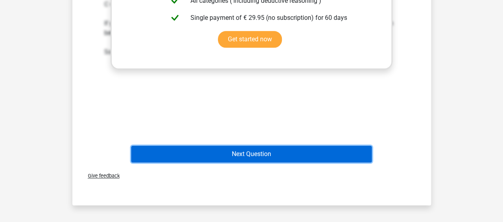
click at [243, 148] on button "Next Question" at bounding box center [251, 154] width 241 height 17
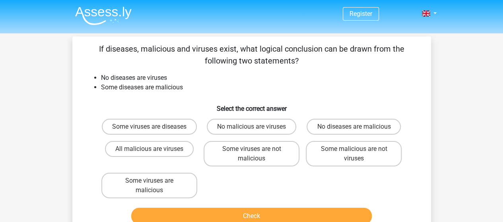
scroll to position [40, 0]
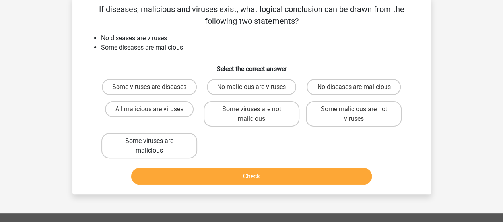
click at [178, 155] on label "Some viruses are malicious" at bounding box center [149, 145] width 96 height 25
click at [154, 146] on input "Some viruses are malicious" at bounding box center [151, 143] width 5 height 5
radio input "true"
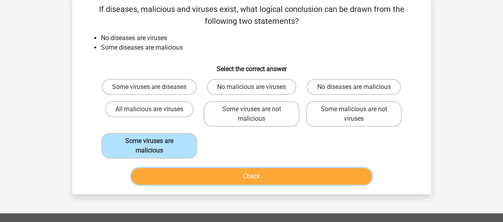
click at [292, 185] on button "Check" at bounding box center [251, 176] width 241 height 17
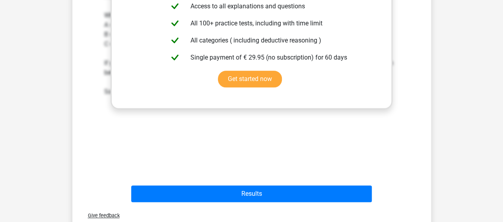
scroll to position [358, 0]
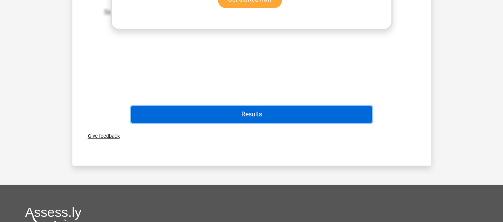
click at [273, 121] on button "Results" at bounding box center [251, 114] width 241 height 17
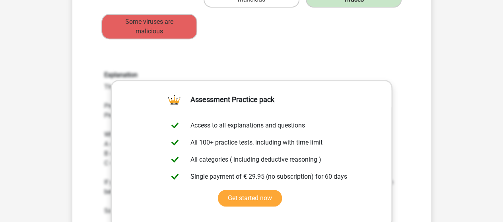
scroll to position [0, 0]
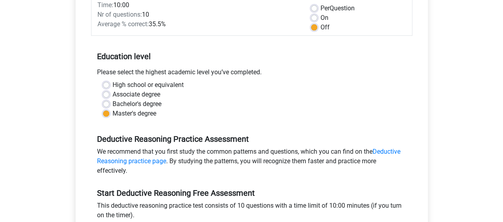
scroll to position [80, 0]
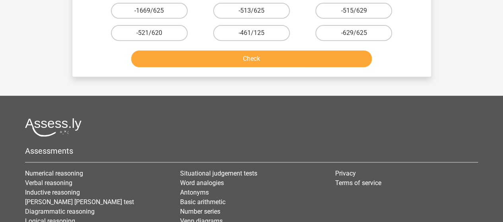
scroll to position [119, 0]
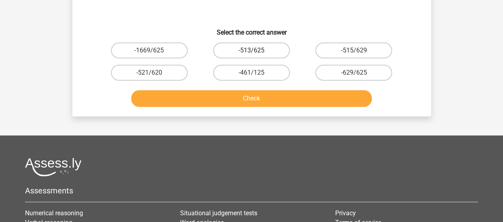
click at [249, 55] on label "-513/625" at bounding box center [251, 51] width 77 height 16
click at [251, 55] on input "-513/625" at bounding box center [253, 53] width 5 height 5
radio input "true"
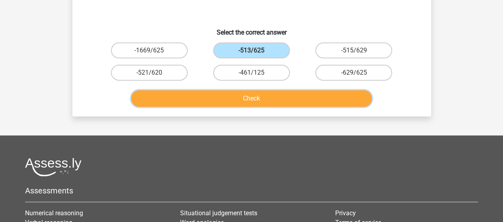
click at [249, 97] on button "Check" at bounding box center [251, 98] width 241 height 17
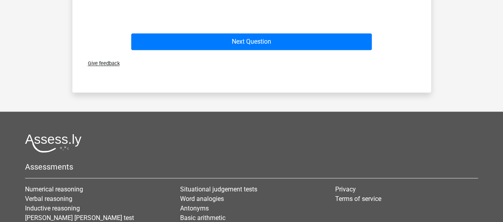
scroll to position [239, 0]
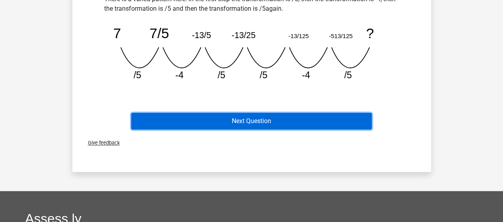
click at [272, 127] on button "Next Question" at bounding box center [251, 121] width 241 height 17
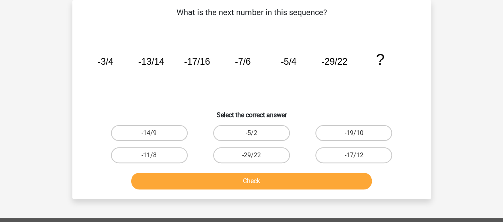
scroll to position [0, 0]
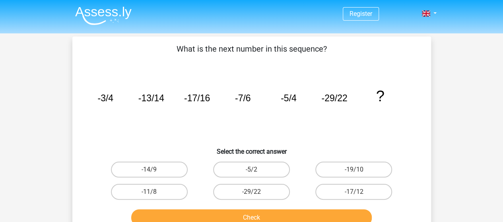
click at [208, 222] on button "Check" at bounding box center [251, 218] width 241 height 17
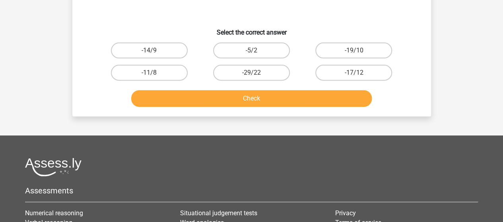
scroll to position [40, 0]
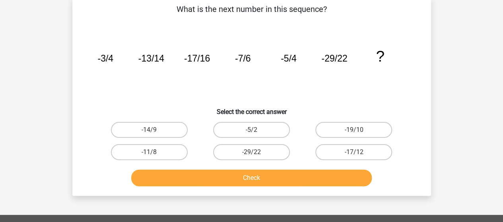
click at [81, 82] on div "What is the next number in this sequence? image/svg+xml -3/4 -13/14 -17/16 -7/6…" at bounding box center [252, 96] width 352 height 187
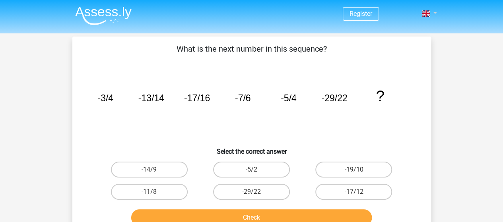
click at [435, 10] on link at bounding box center [427, 14] width 16 height 10
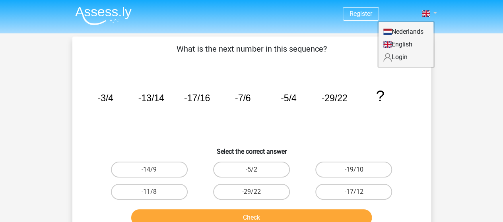
click at [435, 10] on link at bounding box center [427, 14] width 16 height 10
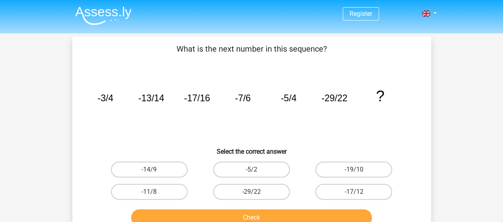
click at [124, 160] on div "-14/9" at bounding box center [149, 170] width 102 height 22
click at [129, 167] on label "-14/9" at bounding box center [149, 170] width 77 height 16
click at [149, 170] on input "-14/9" at bounding box center [151, 172] width 5 height 5
radio input "true"
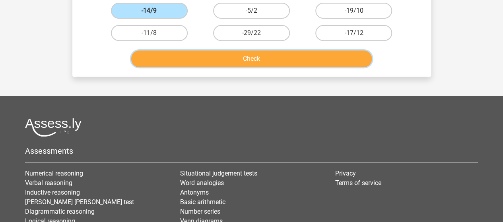
click at [167, 51] on button "Check" at bounding box center [251, 59] width 241 height 17
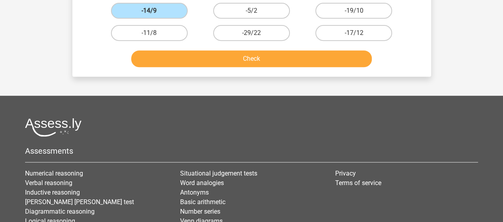
scroll to position [0, 0]
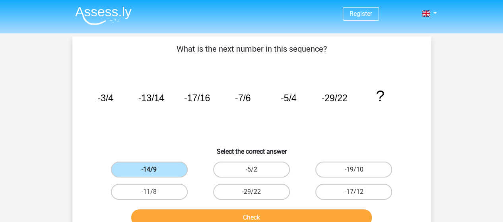
click at [177, 166] on label "-14/9" at bounding box center [149, 170] width 77 height 16
click at [154, 170] on input "-14/9" at bounding box center [151, 172] width 5 height 5
click at [227, 210] on button "Check" at bounding box center [251, 218] width 241 height 17
click at [235, 164] on label "-5/2" at bounding box center [251, 170] width 77 height 16
click at [251, 170] on input "-5/2" at bounding box center [253, 172] width 5 height 5
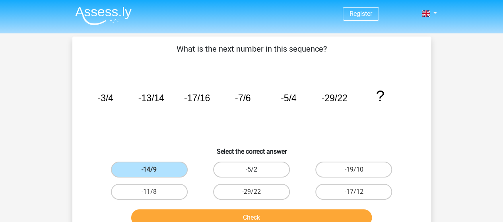
radio input "true"
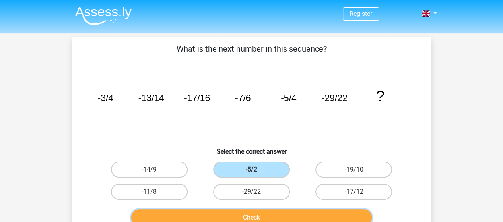
click at [240, 220] on button "Check" at bounding box center [251, 218] width 241 height 17
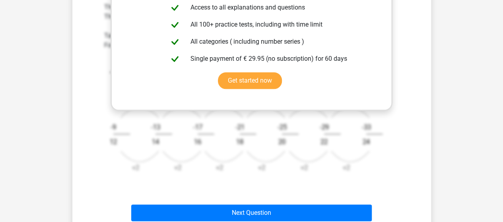
scroll to position [318, 0]
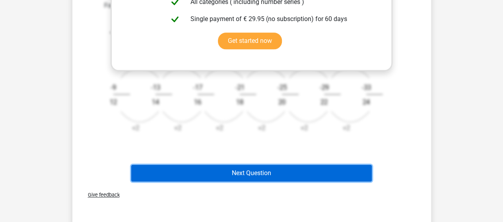
click at [252, 170] on button "Next Question" at bounding box center [251, 173] width 241 height 17
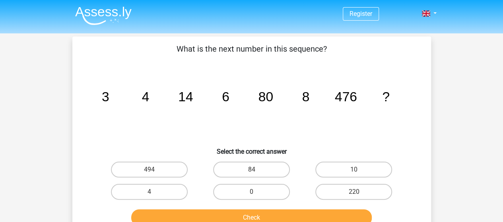
scroll to position [80, 0]
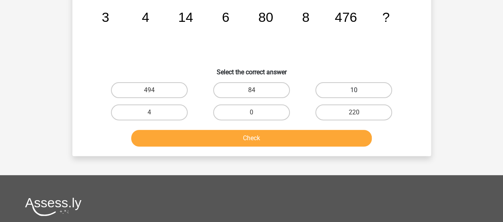
click at [343, 92] on label "10" at bounding box center [353, 90] width 77 height 16
click at [354, 92] on input "10" at bounding box center [356, 92] width 5 height 5
radio input "true"
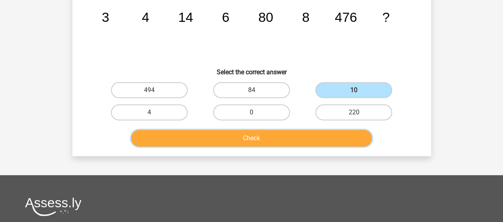
click at [310, 140] on button "Check" at bounding box center [251, 138] width 241 height 17
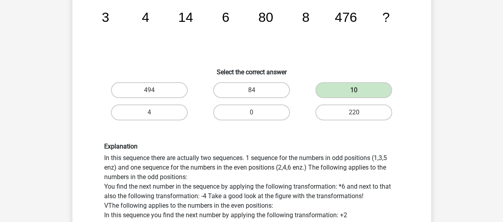
scroll to position [199, 0]
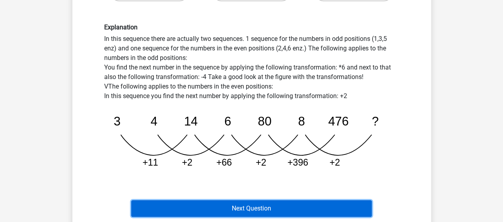
click at [248, 205] on button "Next Question" at bounding box center [251, 208] width 241 height 17
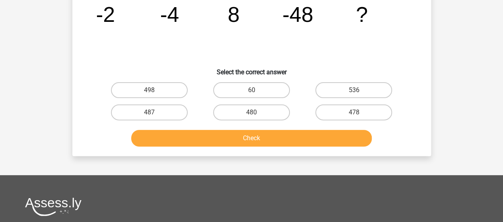
scroll to position [0, 0]
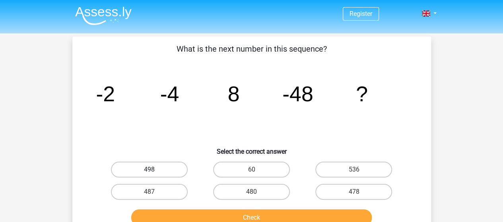
click at [143, 175] on label "498" at bounding box center [149, 170] width 77 height 16
click at [149, 175] on input "498" at bounding box center [151, 172] width 5 height 5
radio input "true"
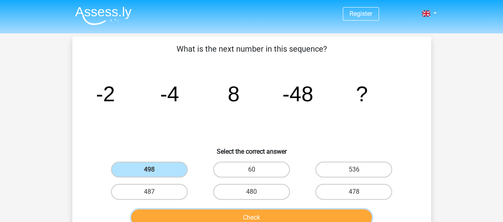
click at [206, 216] on button "Check" at bounding box center [251, 218] width 241 height 17
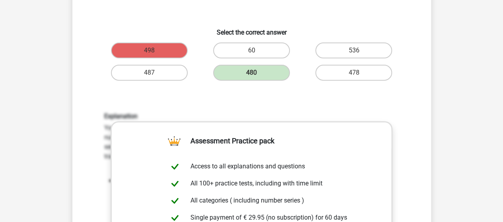
scroll to position [318, 0]
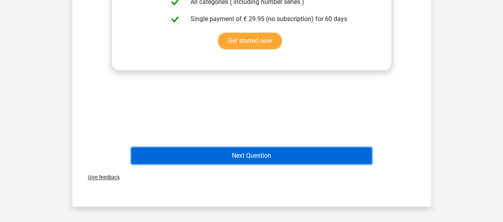
click at [202, 156] on button "Next Question" at bounding box center [251, 156] width 241 height 17
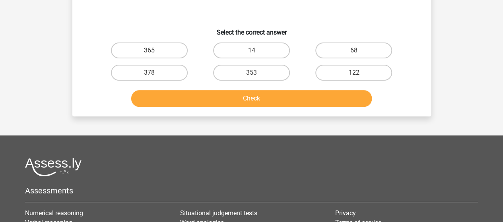
scroll to position [0, 0]
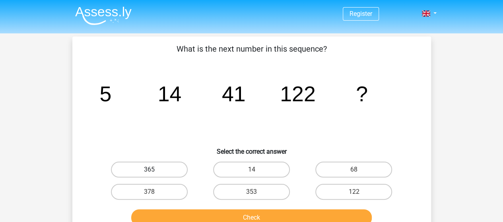
click at [128, 163] on label "365" at bounding box center [149, 170] width 77 height 16
click at [149, 170] on input "365" at bounding box center [151, 172] width 5 height 5
radio input "true"
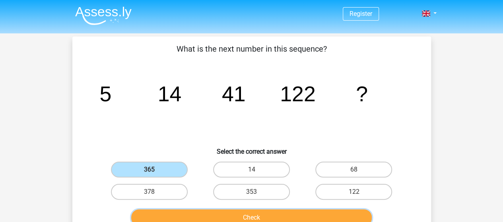
click at [230, 214] on button "Check" at bounding box center [251, 218] width 241 height 17
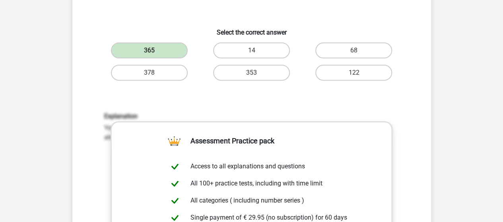
scroll to position [318, 0]
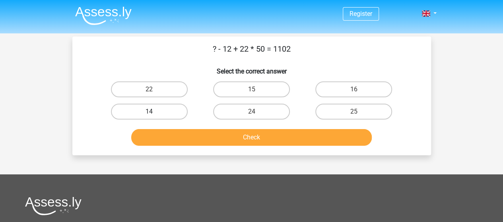
click at [122, 109] on label "14" at bounding box center [149, 112] width 77 height 16
click at [149, 112] on input "14" at bounding box center [151, 114] width 5 height 5
radio input "true"
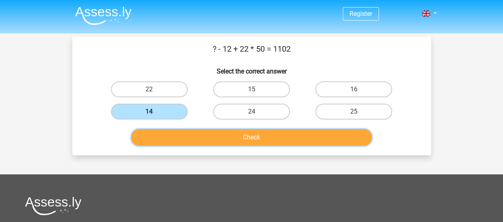
click at [169, 140] on button "Check" at bounding box center [251, 137] width 241 height 17
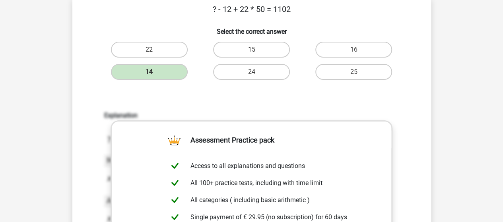
scroll to position [199, 0]
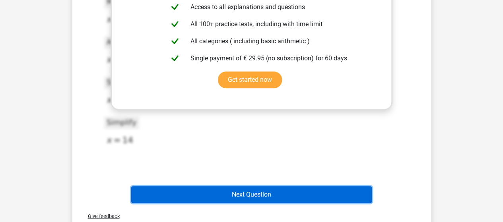
click at [214, 191] on button "Next Question" at bounding box center [251, 195] width 241 height 17
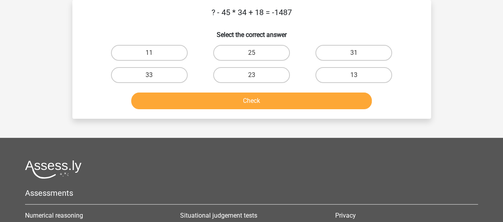
scroll to position [0, 0]
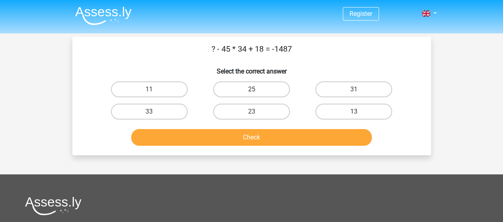
click at [263, 90] on label "25" at bounding box center [251, 90] width 77 height 16
click at [257, 90] on input "25" at bounding box center [253, 91] width 5 height 5
radio input "true"
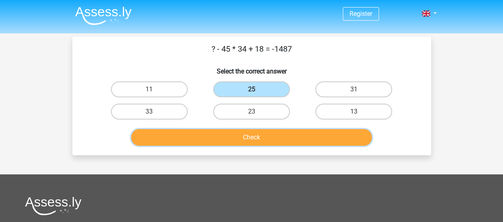
click at [241, 135] on button "Check" at bounding box center [251, 137] width 241 height 17
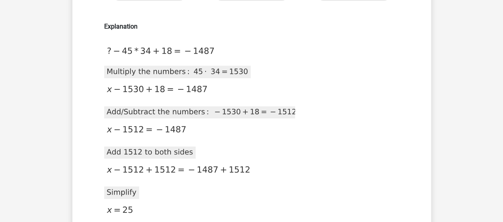
scroll to position [239, 0]
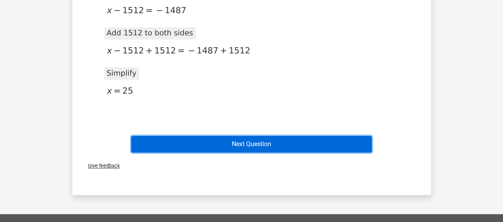
click at [173, 141] on button "Next Question" at bounding box center [251, 144] width 241 height 17
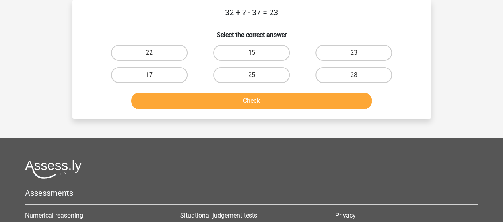
scroll to position [0, 0]
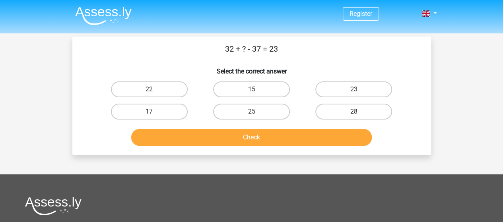
click at [349, 118] on label "28" at bounding box center [353, 112] width 77 height 16
click at [354, 117] on input "28" at bounding box center [356, 114] width 5 height 5
radio input "true"
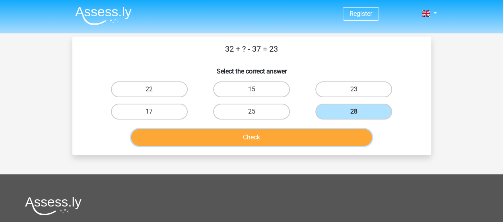
click at [240, 135] on button "Check" at bounding box center [251, 137] width 241 height 17
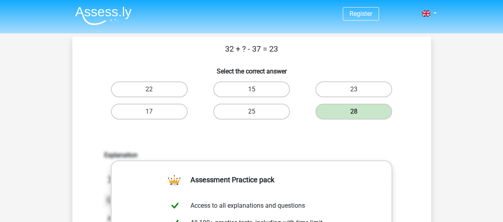
scroll to position [239, 0]
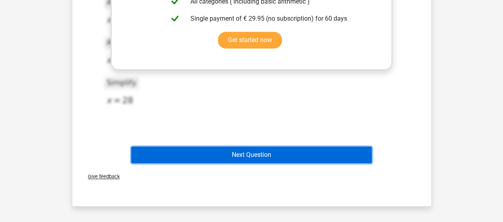
click at [199, 152] on button "Next Question" at bounding box center [251, 155] width 241 height 17
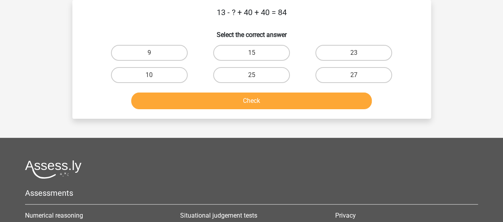
scroll to position [0, 0]
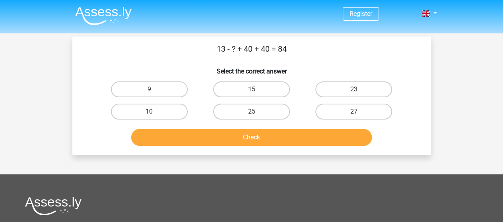
click at [128, 87] on label "9" at bounding box center [149, 90] width 77 height 16
click at [149, 89] on input "9" at bounding box center [151, 91] width 5 height 5
radio input "true"
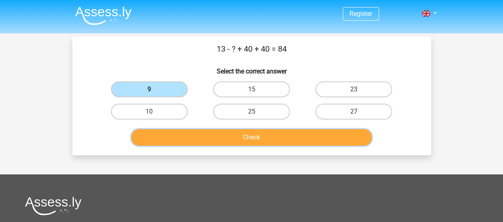
click at [207, 131] on button "Check" at bounding box center [251, 137] width 241 height 17
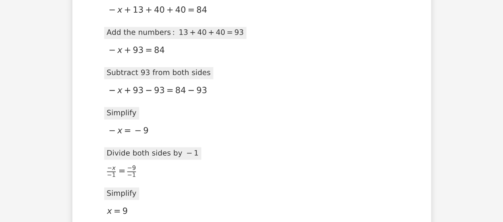
scroll to position [278, 0]
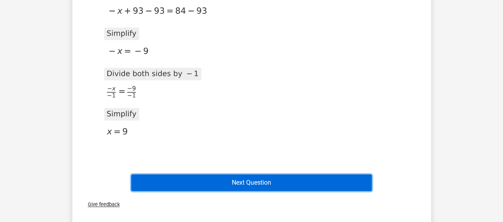
click at [175, 178] on button "Next Question" at bounding box center [251, 183] width 241 height 17
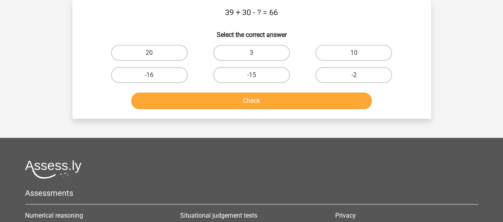
scroll to position [0, 0]
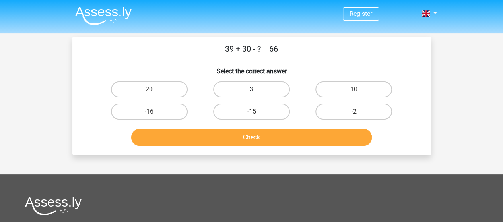
click at [222, 93] on label "3" at bounding box center [251, 90] width 77 height 16
click at [251, 93] on input "3" at bounding box center [253, 91] width 5 height 5
radio input "true"
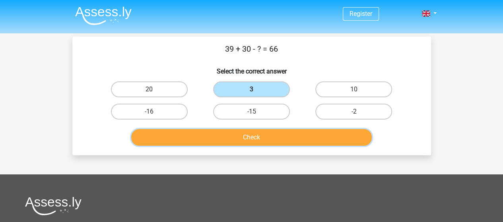
click at [228, 143] on button "Check" at bounding box center [251, 137] width 241 height 17
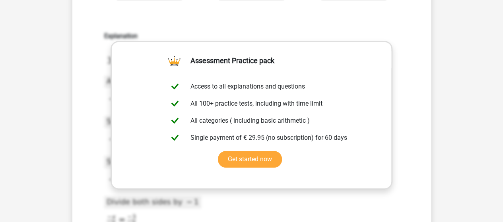
scroll to position [278, 0]
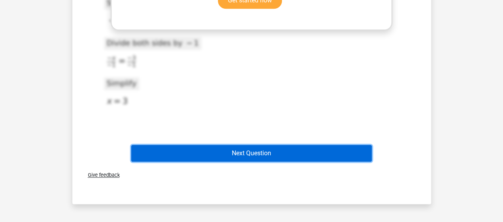
click at [148, 159] on button "Next Question" at bounding box center [251, 153] width 241 height 17
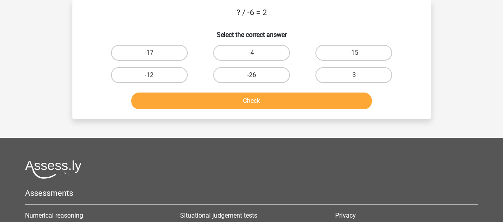
scroll to position [0, 0]
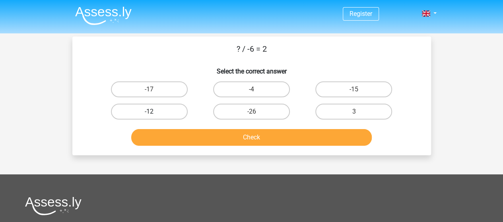
click at [146, 115] on label "-12" at bounding box center [149, 112] width 77 height 16
click at [149, 115] on input "-12" at bounding box center [151, 114] width 5 height 5
radio input "true"
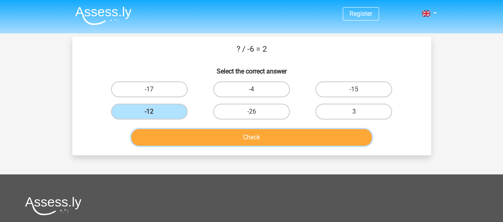
click at [181, 137] on button "Check" at bounding box center [251, 137] width 241 height 17
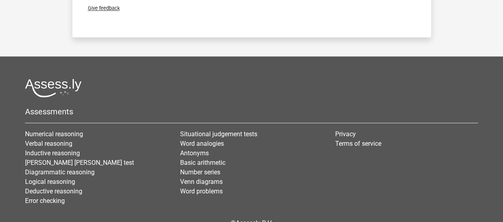
scroll to position [119, 0]
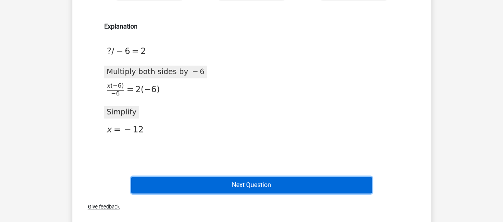
click at [220, 183] on button "Next Question" at bounding box center [251, 185] width 241 height 17
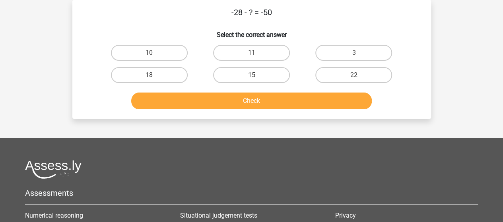
scroll to position [0, 0]
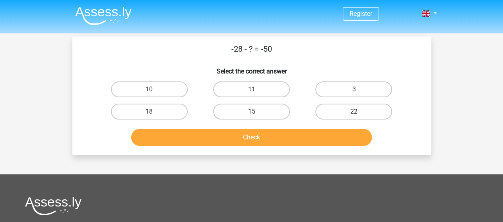
click at [350, 107] on label "22" at bounding box center [353, 112] width 77 height 16
click at [354, 112] on input "22" at bounding box center [356, 114] width 5 height 5
radio input "true"
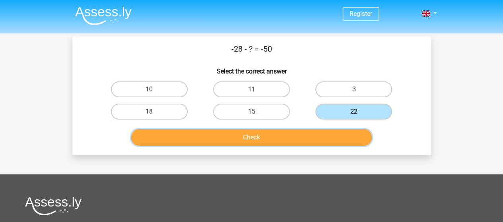
click at [292, 138] on button "Check" at bounding box center [251, 137] width 241 height 17
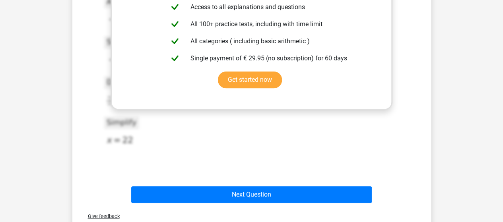
scroll to position [318, 0]
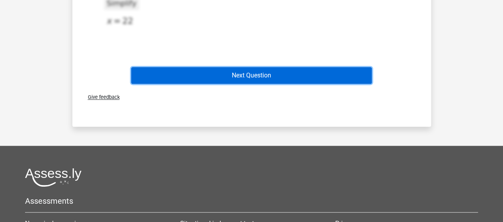
click at [178, 72] on button "Next Question" at bounding box center [251, 75] width 241 height 17
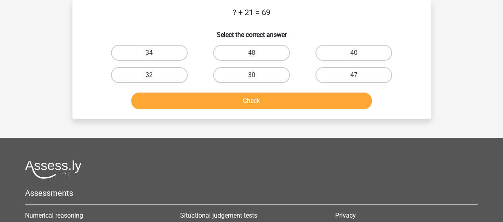
scroll to position [0, 0]
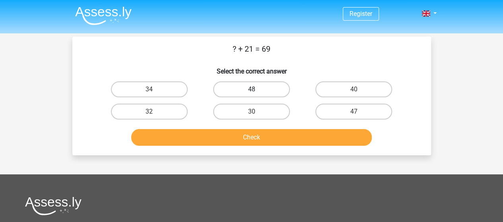
click at [258, 97] on label "48" at bounding box center [251, 90] width 77 height 16
click at [257, 95] on input "48" at bounding box center [253, 91] width 5 height 5
radio input "true"
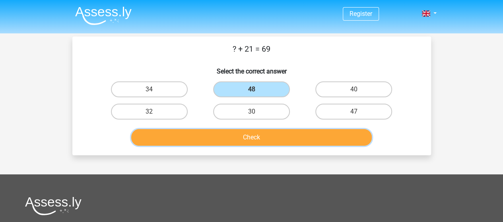
click at [256, 136] on button "Check" at bounding box center [251, 137] width 241 height 17
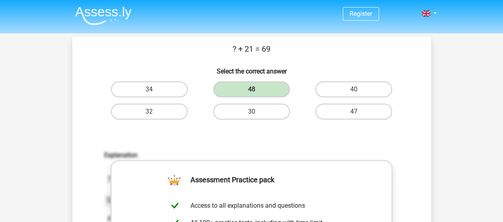
scroll to position [239, 0]
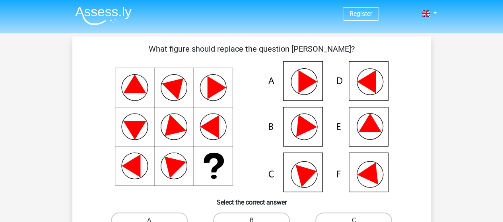
scroll to position [119, 0]
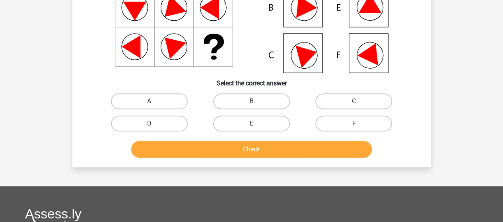
click at [263, 103] on label "B" at bounding box center [251, 101] width 77 height 16
click at [257, 103] on input "B" at bounding box center [253, 103] width 5 height 5
radio input "true"
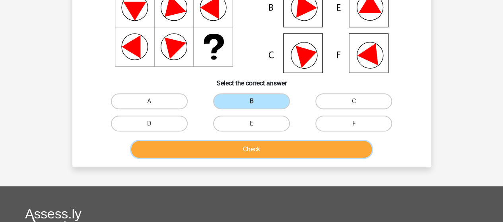
click at [250, 149] on button "Check" at bounding box center [251, 149] width 241 height 17
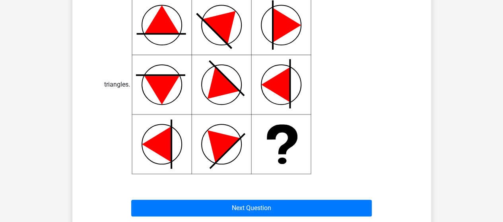
scroll to position [438, 0]
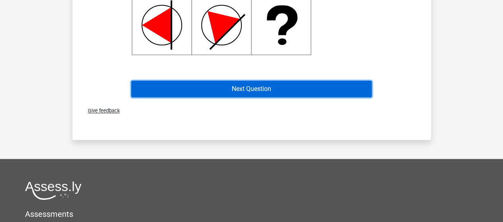
click at [179, 85] on button "Next Question" at bounding box center [251, 89] width 241 height 17
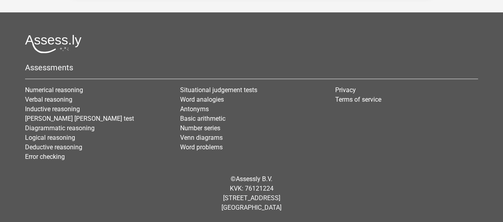
scroll to position [37, 0]
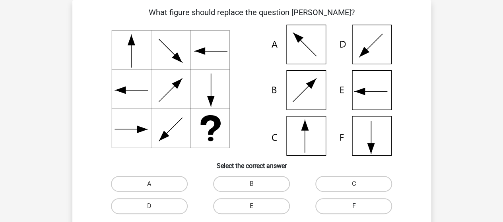
click at [349, 205] on label "F" at bounding box center [353, 206] width 77 height 16
click at [354, 206] on input "F" at bounding box center [356, 208] width 5 height 5
radio input "true"
click at [338, 182] on label "C" at bounding box center [353, 184] width 77 height 16
click at [354, 184] on input "C" at bounding box center [356, 186] width 5 height 5
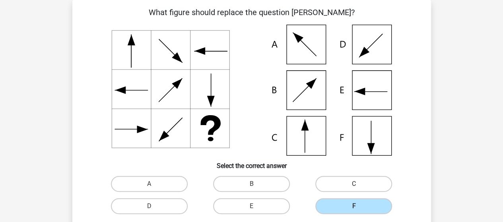
radio input "true"
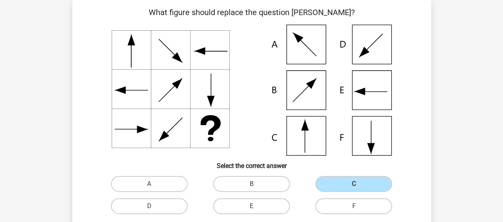
scroll to position [156, 0]
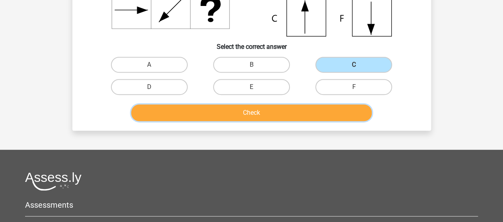
click at [210, 116] on button "Check" at bounding box center [251, 113] width 241 height 17
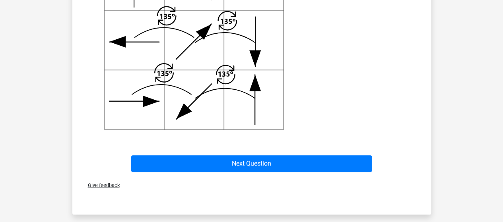
scroll to position [395, 0]
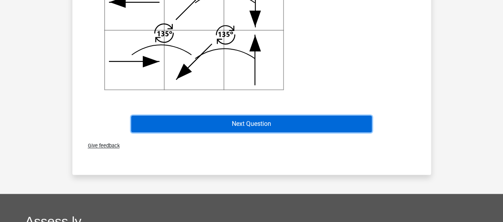
click at [200, 119] on button "Next Question" at bounding box center [251, 124] width 241 height 17
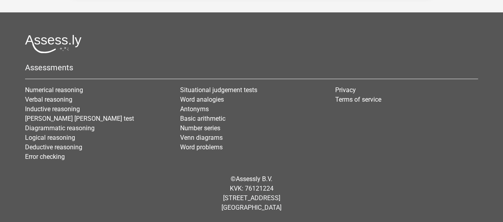
scroll to position [37, 0]
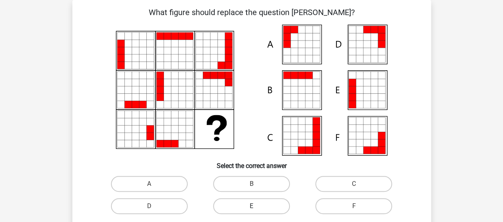
click at [271, 201] on label "E" at bounding box center [251, 206] width 77 height 16
click at [257, 206] on input "E" at bounding box center [253, 208] width 5 height 5
radio input "true"
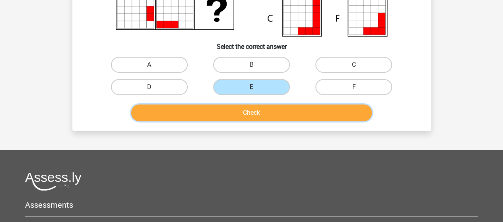
click at [263, 111] on button "Check" at bounding box center [251, 113] width 241 height 17
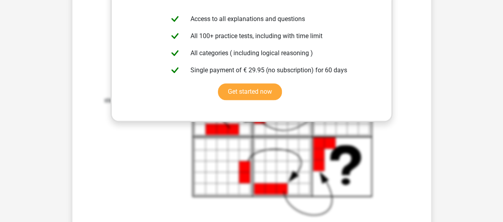
scroll to position [438, 0]
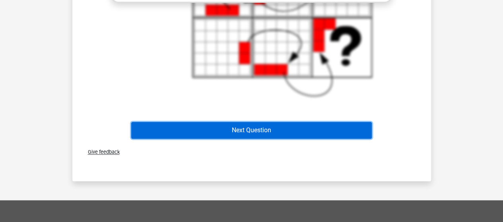
click at [177, 129] on button "Next Question" at bounding box center [251, 130] width 241 height 17
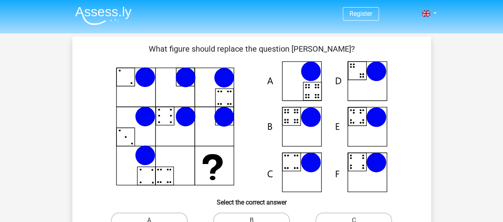
scroll to position [159, 0]
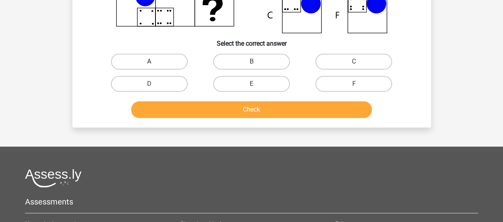
click at [148, 63] on label "A" at bounding box center [149, 62] width 77 height 16
click at [149, 63] on input "A" at bounding box center [151, 64] width 5 height 5
radio input "true"
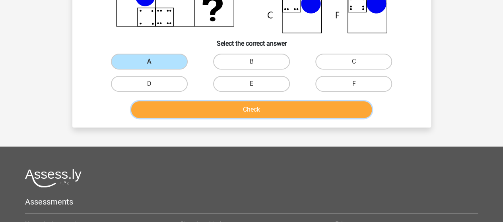
click at [198, 107] on button "Check" at bounding box center [251, 109] width 241 height 17
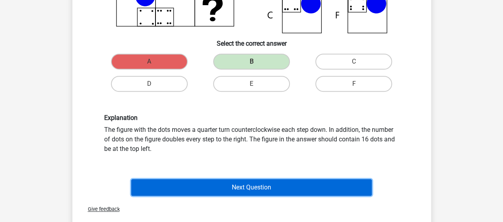
click at [225, 185] on button "Next Question" at bounding box center [251, 187] width 241 height 17
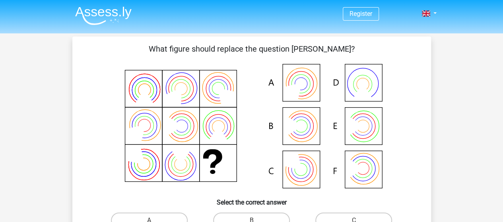
scroll to position [119, 0]
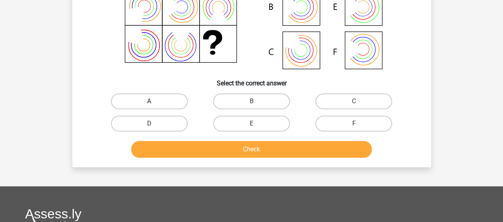
click at [143, 105] on label "A" at bounding box center [149, 101] width 77 height 16
click at [149, 105] on input "A" at bounding box center [151, 103] width 5 height 5
radio input "true"
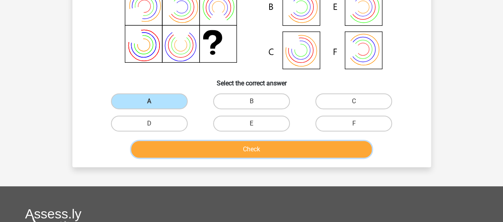
click at [190, 150] on button "Check" at bounding box center [251, 149] width 241 height 17
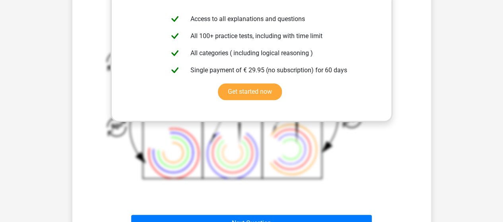
scroll to position [517, 0]
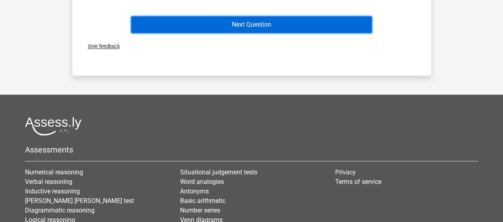
click at [198, 26] on button "Next Question" at bounding box center [251, 24] width 241 height 17
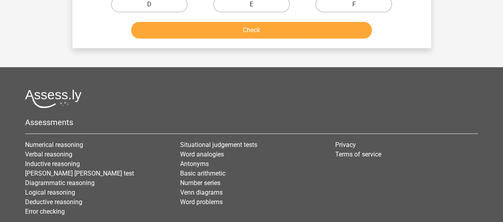
scroll to position [40, 0]
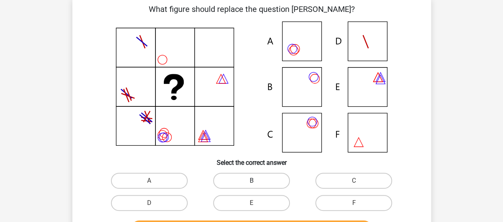
click at [229, 182] on label "B" at bounding box center [251, 181] width 77 height 16
click at [251, 182] on input "B" at bounding box center [253, 183] width 5 height 5
radio input "true"
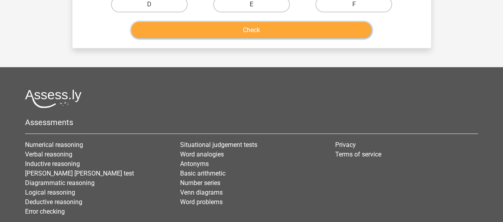
click at [185, 34] on button "Check" at bounding box center [251, 30] width 241 height 17
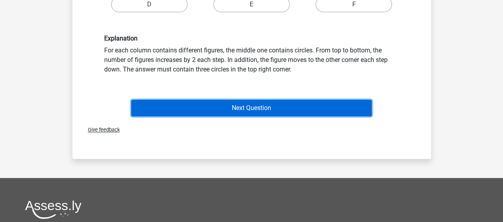
click at [189, 107] on button "Next Question" at bounding box center [251, 108] width 241 height 17
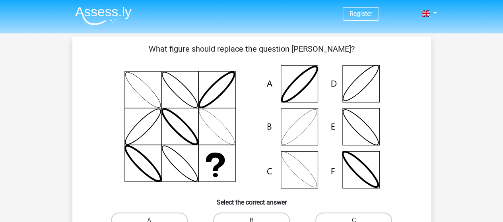
scroll to position [119, 0]
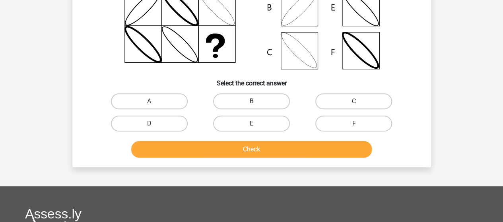
click at [245, 97] on label "B" at bounding box center [251, 101] width 77 height 16
click at [251, 101] on input "B" at bounding box center [253, 103] width 5 height 5
radio input "true"
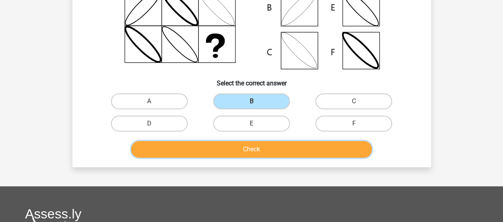
click at [233, 146] on button "Check" at bounding box center [251, 149] width 241 height 17
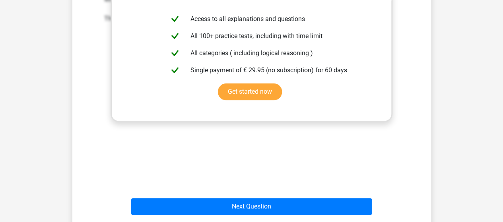
scroll to position [438, 0]
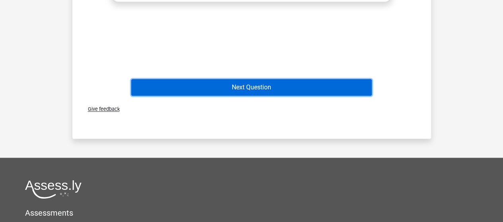
click at [155, 86] on button "Next Question" at bounding box center [251, 87] width 241 height 17
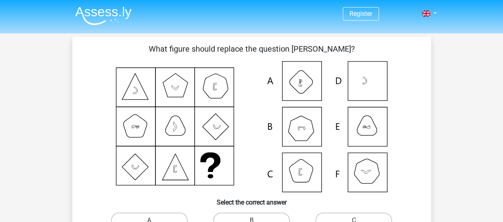
scroll to position [199, 0]
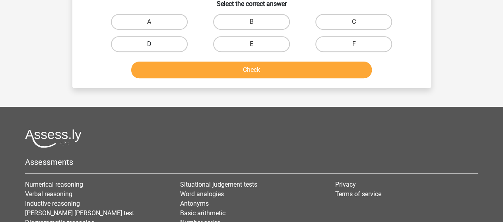
click at [161, 43] on label "D" at bounding box center [149, 44] width 77 height 16
click at [154, 44] on input "D" at bounding box center [151, 46] width 5 height 5
radio input "true"
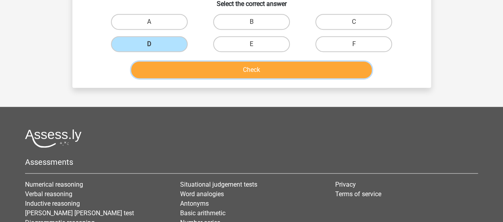
click at [194, 66] on button "Check" at bounding box center [251, 70] width 241 height 17
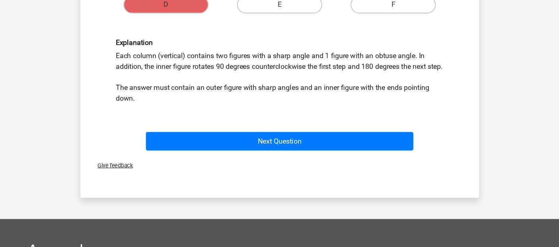
scroll to position [239, 0]
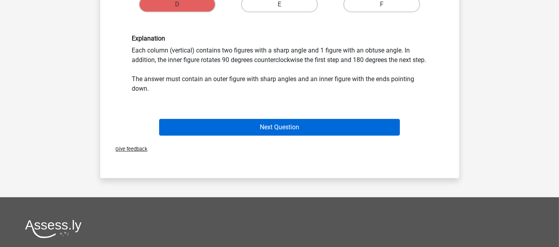
click at [42, 68] on div "Register Nederlands English" at bounding box center [279, 84] width 559 height 646
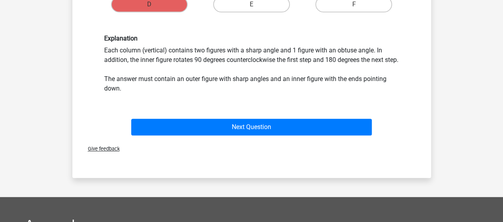
click at [54, 115] on div "Register Nederlands English" at bounding box center [251, 84] width 503 height 646
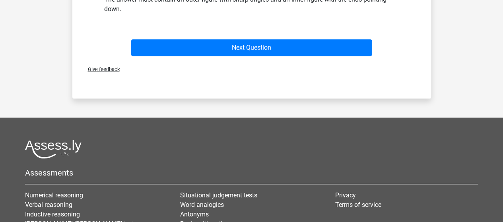
scroll to position [358, 0]
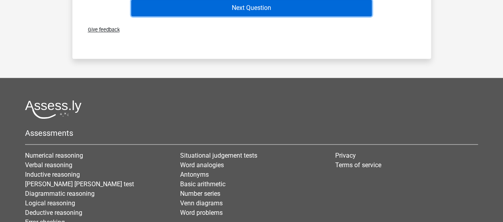
click at [181, 14] on button "Next Question" at bounding box center [251, 8] width 241 height 17
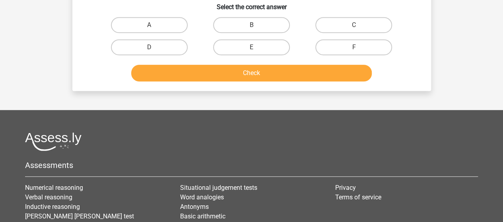
scroll to position [37, 0]
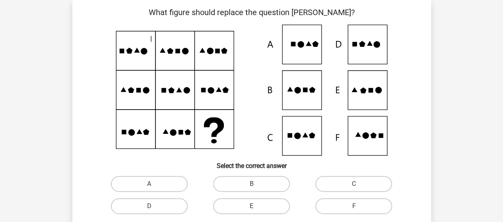
click at [360, 89] on icon at bounding box center [251, 90] width 321 height 131
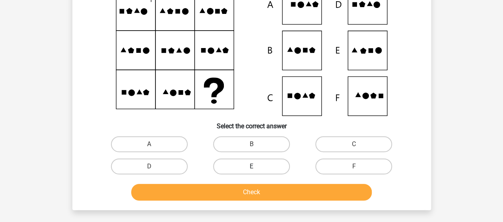
click at [251, 163] on label "E" at bounding box center [251, 167] width 77 height 16
click at [251, 167] on input "E" at bounding box center [253, 169] width 5 height 5
radio input "true"
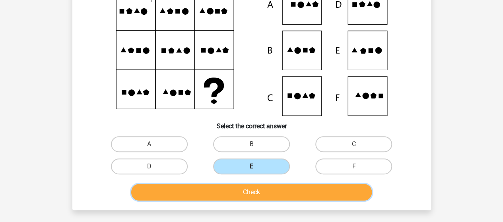
click at [273, 189] on button "Check" at bounding box center [251, 192] width 241 height 17
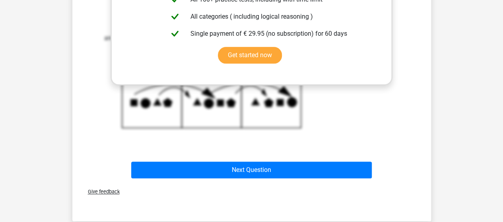
scroll to position [434, 0]
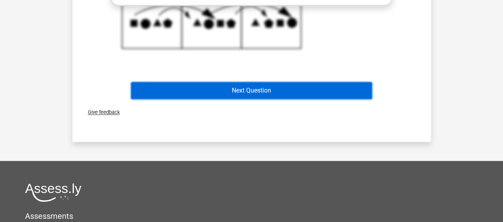
click at [224, 90] on button "Next Question" at bounding box center [251, 90] width 241 height 17
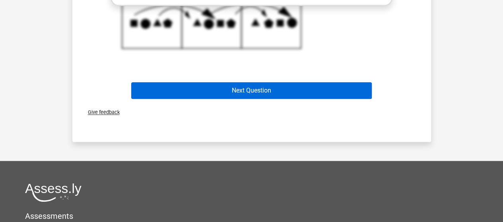
scroll to position [37, 0]
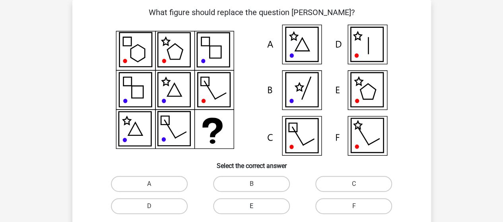
click at [245, 200] on label "E" at bounding box center [251, 206] width 77 height 16
click at [251, 206] on input "E" at bounding box center [253, 208] width 5 height 5
radio input "true"
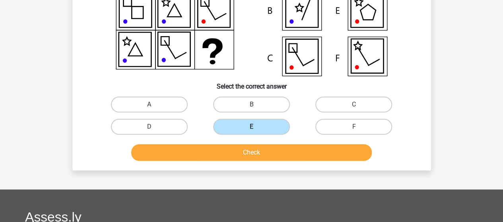
scroll to position [156, 0]
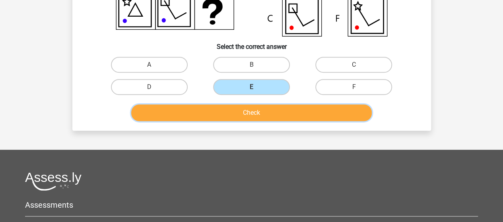
click at [241, 106] on button "Check" at bounding box center [251, 113] width 241 height 17
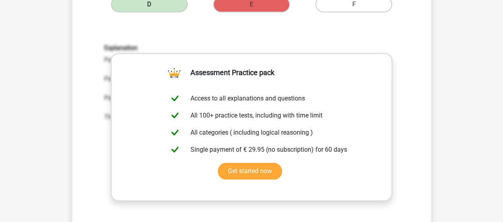
scroll to position [358, 0]
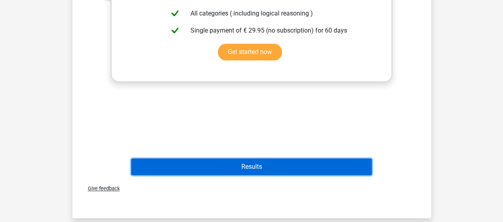
click at [272, 165] on button "Results" at bounding box center [251, 167] width 241 height 17
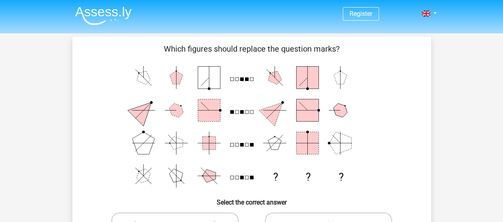
scroll to position [119, 0]
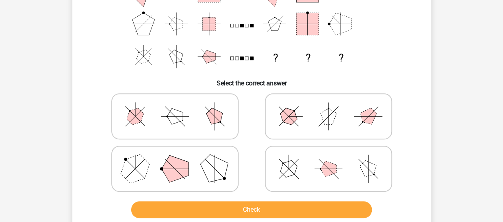
click at [340, 144] on div at bounding box center [329, 169] width 154 height 53
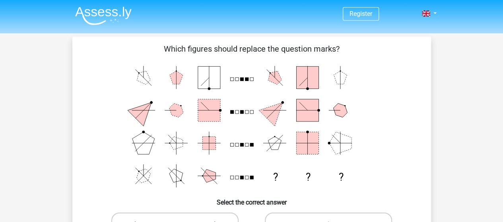
scroll to position [159, 0]
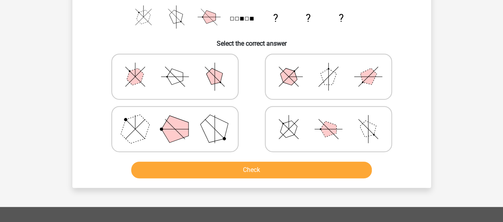
click at [322, 134] on icon at bounding box center [328, 129] width 119 height 40
click at [329, 119] on input "radio" at bounding box center [331, 116] width 5 height 5
radio input "true"
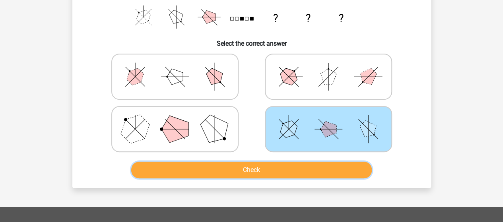
click at [169, 171] on button "Check" at bounding box center [251, 170] width 241 height 17
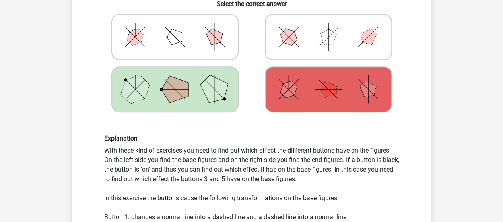
scroll to position [318, 0]
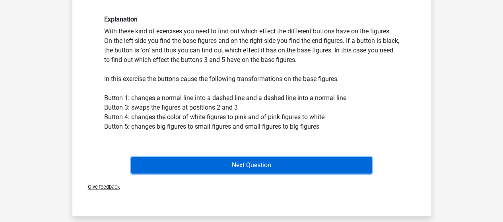
click at [214, 163] on button "Next Question" at bounding box center [251, 165] width 241 height 17
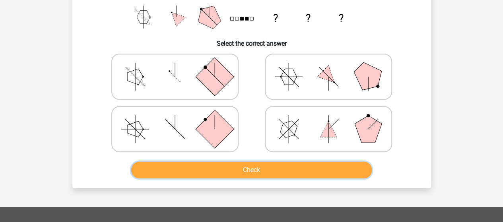
scroll to position [119, 0]
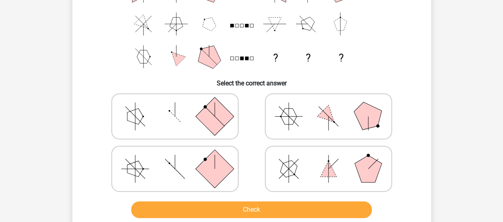
click at [117, 170] on icon at bounding box center [174, 169] width 119 height 40
click at [175, 159] on input "radio" at bounding box center [177, 156] width 5 height 5
radio input "true"
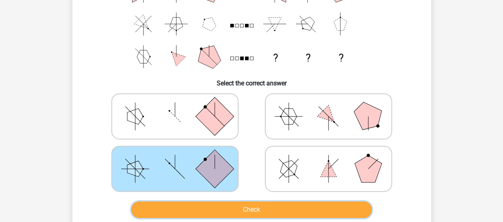
click at [205, 210] on button "Check" at bounding box center [251, 210] width 241 height 17
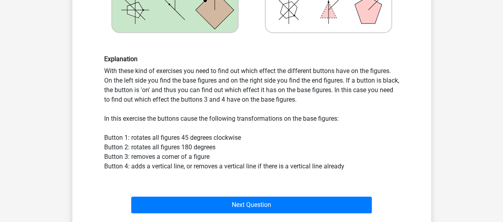
scroll to position [398, 0]
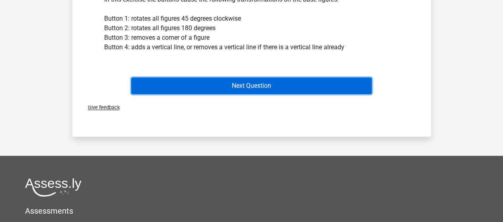
click at [215, 86] on button "Next Question" at bounding box center [251, 86] width 241 height 17
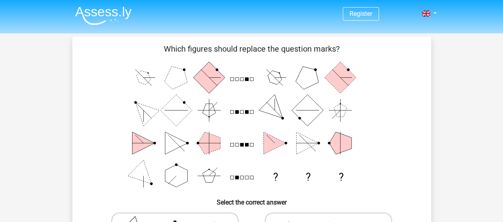
scroll to position [119, 0]
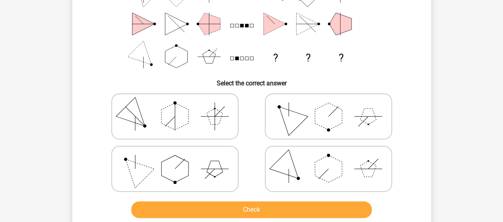
click at [194, 154] on icon at bounding box center [174, 169] width 119 height 40
click at [180, 154] on input "radio" at bounding box center [177, 156] width 5 height 5
radio input "true"
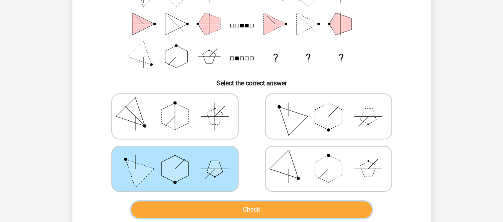
click at [216, 212] on button "Check" at bounding box center [251, 210] width 241 height 17
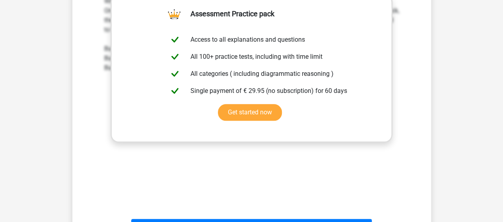
scroll to position [398, 0]
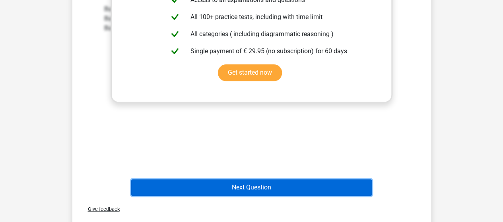
click at [189, 185] on button "Next Question" at bounding box center [251, 187] width 241 height 17
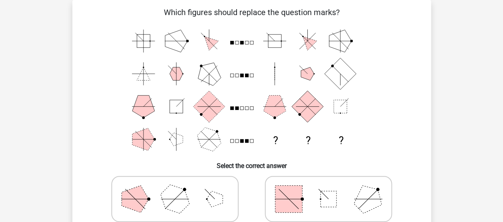
scroll to position [156, 0]
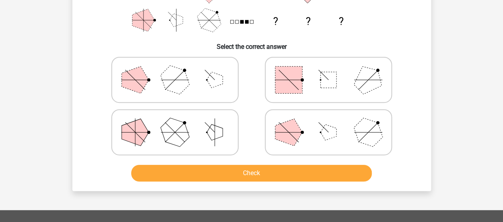
click at [318, 78] on icon at bounding box center [328, 80] width 119 height 40
click at [329, 70] on input "radio" at bounding box center [331, 67] width 5 height 5
radio input "true"
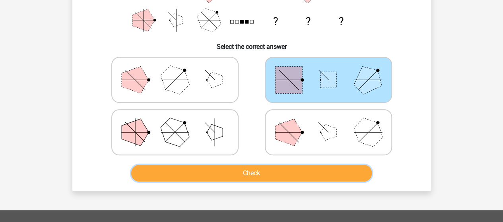
click at [274, 169] on button "Check" at bounding box center [251, 173] width 241 height 17
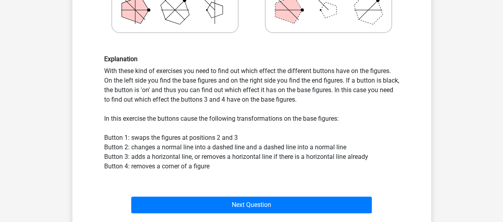
scroll to position [358, 0]
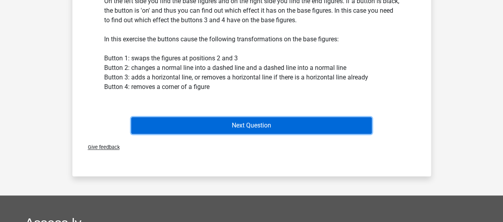
click at [213, 121] on button "Next Question" at bounding box center [251, 125] width 241 height 17
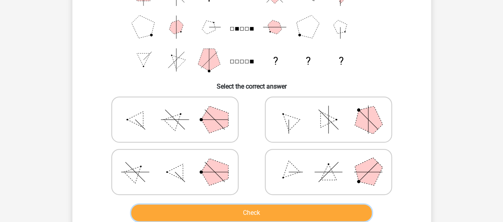
scroll to position [76, 0]
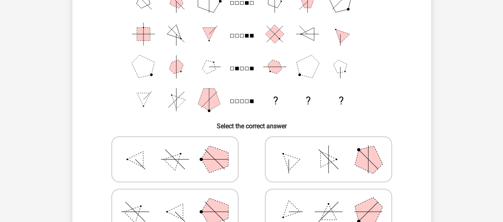
click at [155, 147] on icon at bounding box center [174, 160] width 119 height 40
click at [175, 147] on input "radio" at bounding box center [177, 146] width 5 height 5
radio input "true"
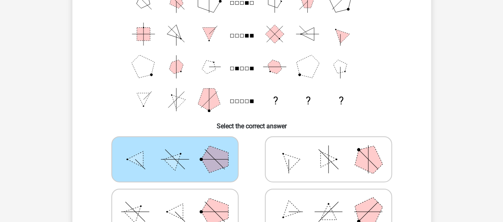
scroll to position [196, 0]
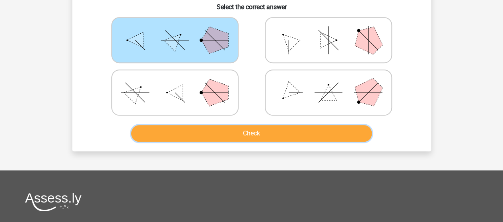
click at [208, 126] on button "Check" at bounding box center [251, 133] width 241 height 17
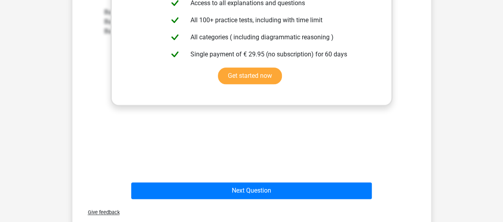
scroll to position [434, 0]
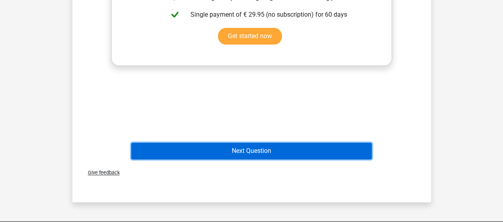
click at [184, 150] on button "Next Question" at bounding box center [251, 151] width 241 height 17
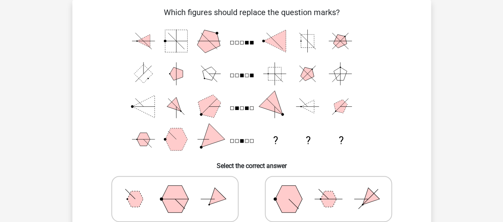
scroll to position [116, 0]
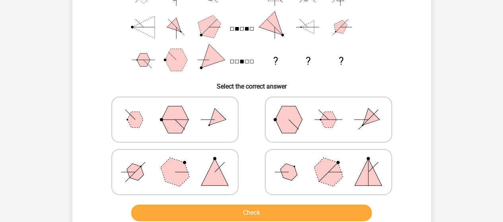
click at [158, 172] on icon at bounding box center [174, 172] width 119 height 40
click at [175, 162] on input "radio" at bounding box center [177, 159] width 5 height 5
radio input "true"
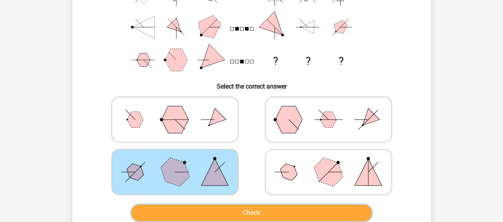
click at [215, 208] on button "Check" at bounding box center [251, 213] width 241 height 17
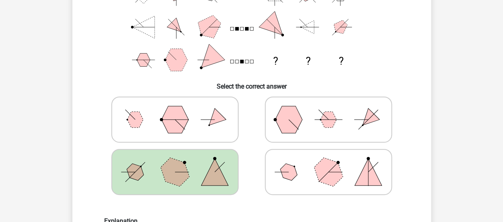
scroll to position [315, 0]
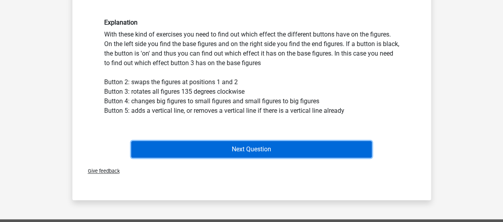
click at [158, 148] on button "Next Question" at bounding box center [251, 149] width 241 height 17
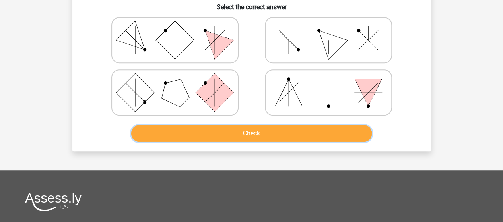
scroll to position [116, 0]
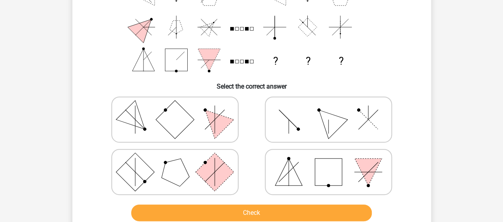
click at [303, 132] on icon at bounding box center [328, 120] width 119 height 40
click at [329, 110] on input "radio" at bounding box center [331, 107] width 5 height 5
radio input "true"
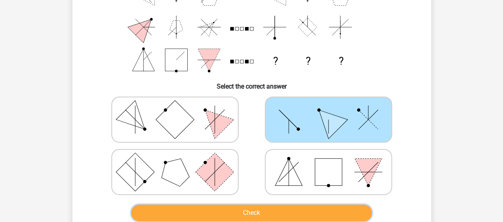
click at [252, 215] on button "Check" at bounding box center [251, 213] width 241 height 17
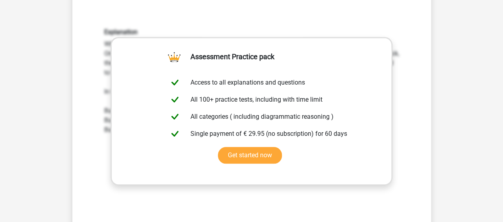
scroll to position [434, 0]
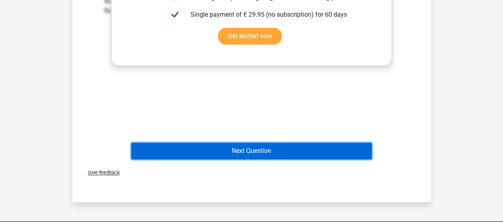
click at [206, 150] on button "Next Question" at bounding box center [251, 151] width 241 height 17
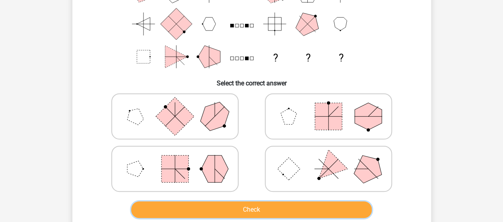
scroll to position [159, 0]
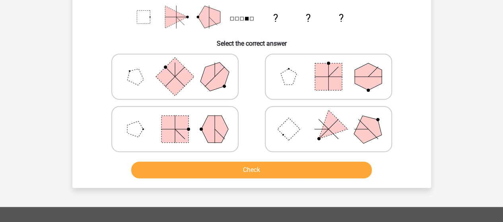
click at [150, 139] on icon at bounding box center [174, 129] width 119 height 40
click at [175, 119] on input "radio" at bounding box center [177, 116] width 5 height 5
radio input "true"
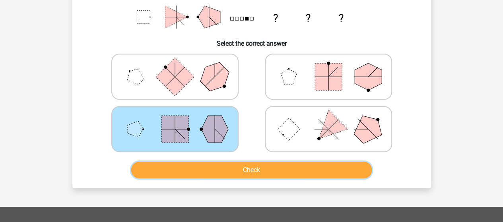
click at [198, 172] on button "Check" at bounding box center [251, 170] width 241 height 17
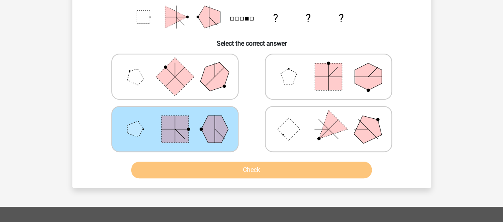
click at [166, 66] on circle at bounding box center [165, 67] width 4 height 4
click at [175, 66] on input "radio" at bounding box center [177, 64] width 5 height 5
radio input "true"
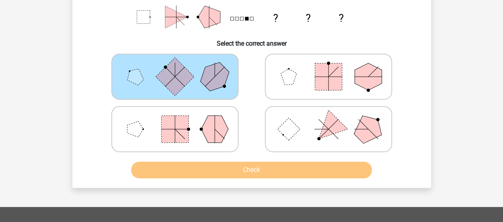
click at [209, 126] on polygon at bounding box center [214, 129] width 27 height 27
click at [180, 119] on input "radio" at bounding box center [177, 116] width 5 height 5
radio input "true"
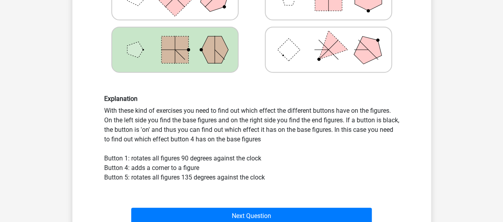
scroll to position [358, 0]
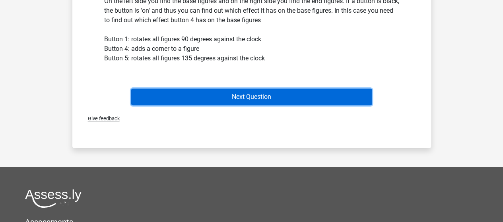
click at [290, 92] on button "Next Question" at bounding box center [251, 97] width 241 height 17
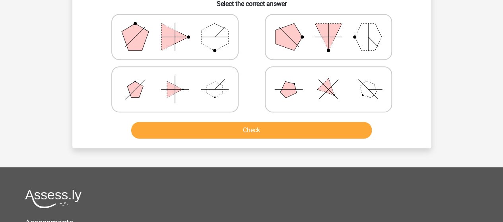
scroll to position [119, 0]
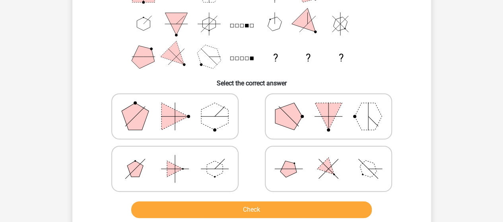
click at [294, 178] on icon at bounding box center [328, 169] width 119 height 40
click at [329, 159] on input "radio" at bounding box center [331, 156] width 5 height 5
radio input "true"
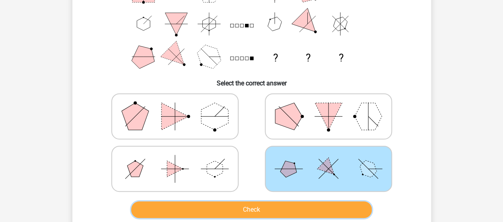
click at [265, 206] on button "Check" at bounding box center [251, 210] width 241 height 17
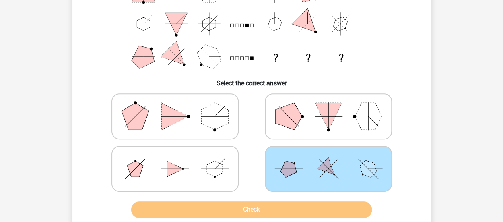
scroll to position [199, 0]
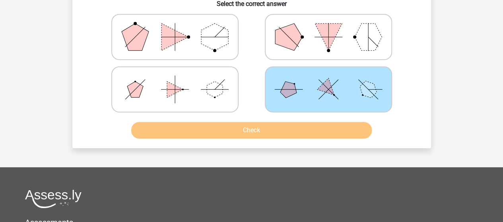
click at [208, 95] on icon at bounding box center [174, 90] width 119 height 40
click at [180, 80] on input "radio" at bounding box center [177, 76] width 5 height 5
radio input "true"
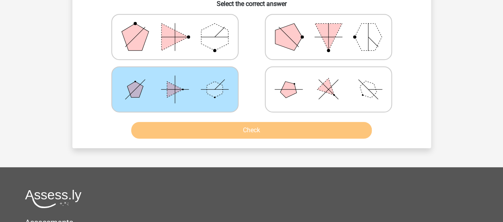
click at [266, 89] on label at bounding box center [328, 89] width 127 height 46
click at [329, 80] on input "radio" at bounding box center [331, 76] width 5 height 5
radio input "true"
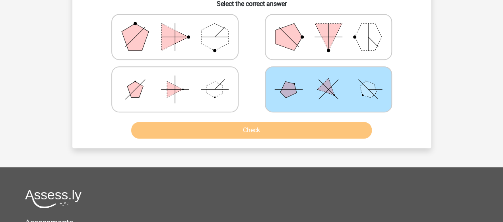
click at [186, 47] on icon at bounding box center [174, 37] width 119 height 40
click at [180, 27] on input "radio" at bounding box center [177, 24] width 5 height 5
radio input "true"
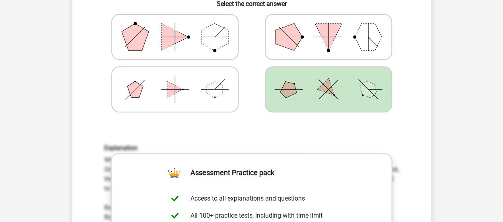
scroll to position [438, 0]
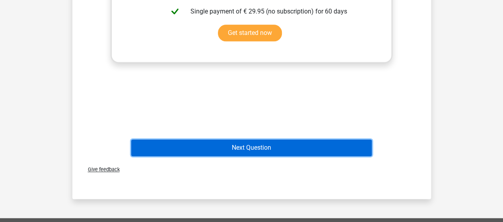
click at [174, 144] on button "Next Question" at bounding box center [251, 148] width 241 height 17
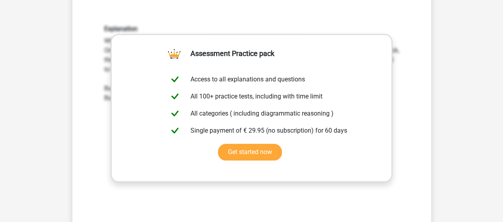
scroll to position [398, 0]
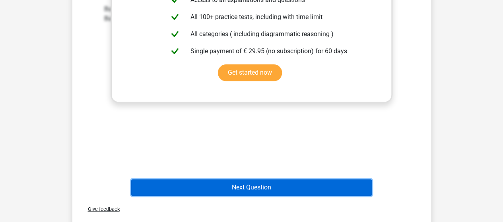
click at [202, 185] on button "Next Question" at bounding box center [251, 187] width 241 height 17
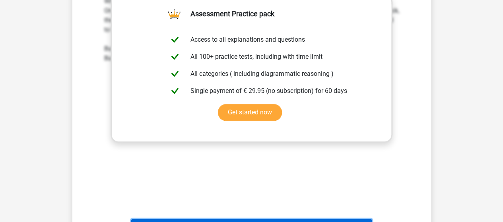
scroll to position [517, 0]
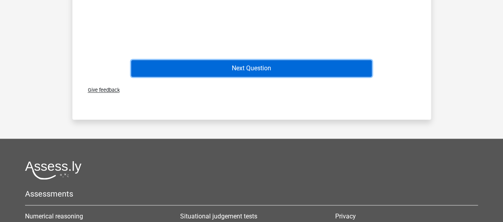
click at [204, 66] on button "Next Question" at bounding box center [251, 68] width 241 height 17
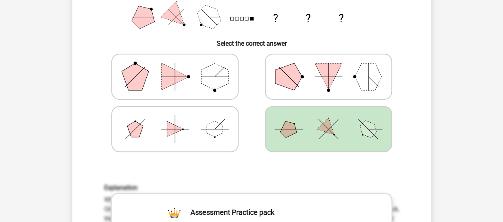
scroll to position [398, 0]
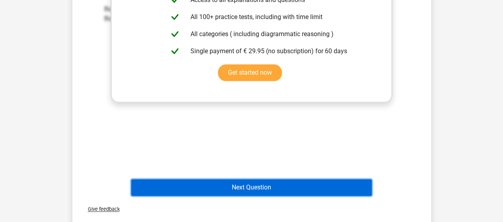
click at [254, 184] on button "Next Question" at bounding box center [251, 187] width 241 height 17
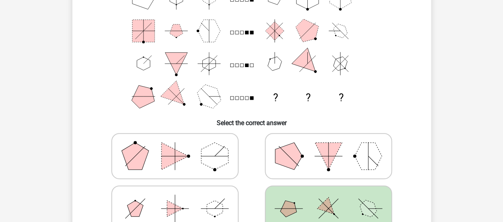
scroll to position [438, 0]
